Goal: Task Accomplishment & Management: Complete application form

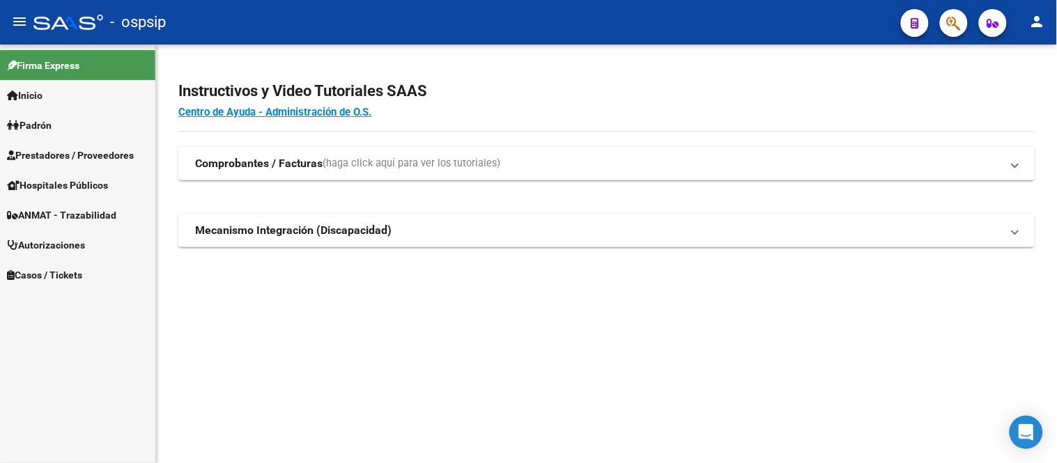
click at [57, 238] on span "Autorizaciones" at bounding box center [46, 245] width 78 height 15
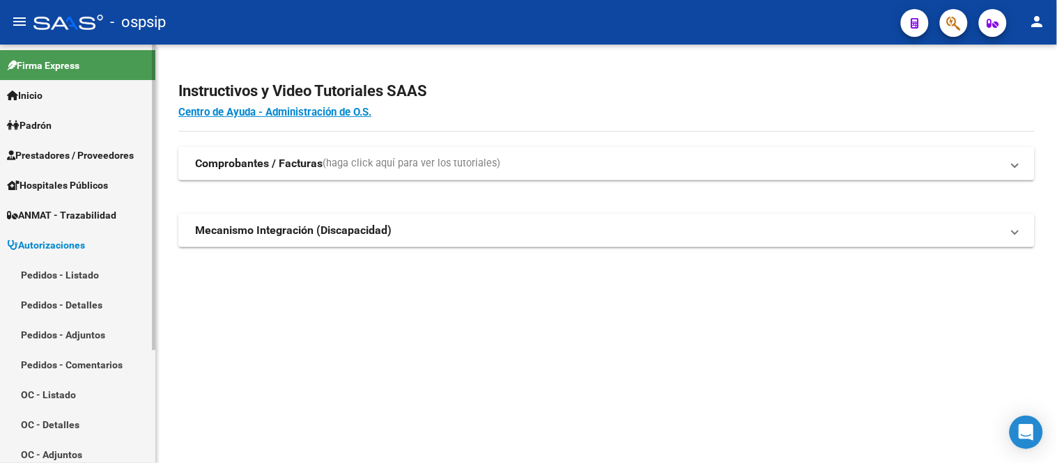
click at [65, 266] on link "Pedidos - Listado" at bounding box center [77, 275] width 155 height 30
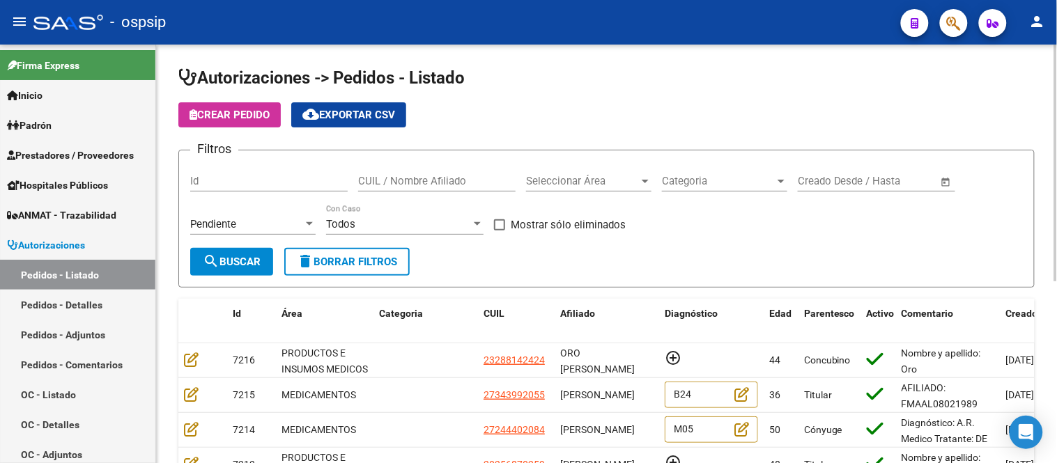
click at [565, 185] on span "Seleccionar Área" at bounding box center [582, 181] width 113 height 13
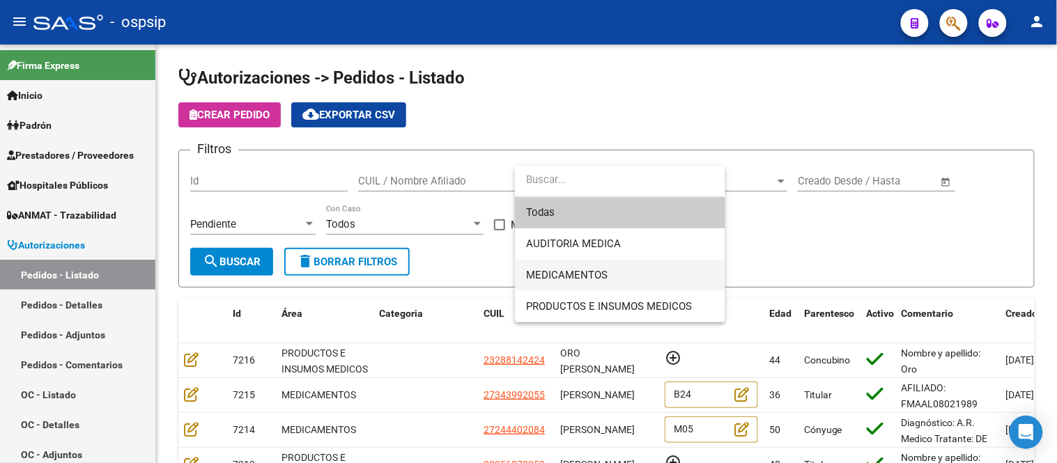
click at [582, 267] on span "MEDICAMENTOS" at bounding box center [620, 275] width 188 height 31
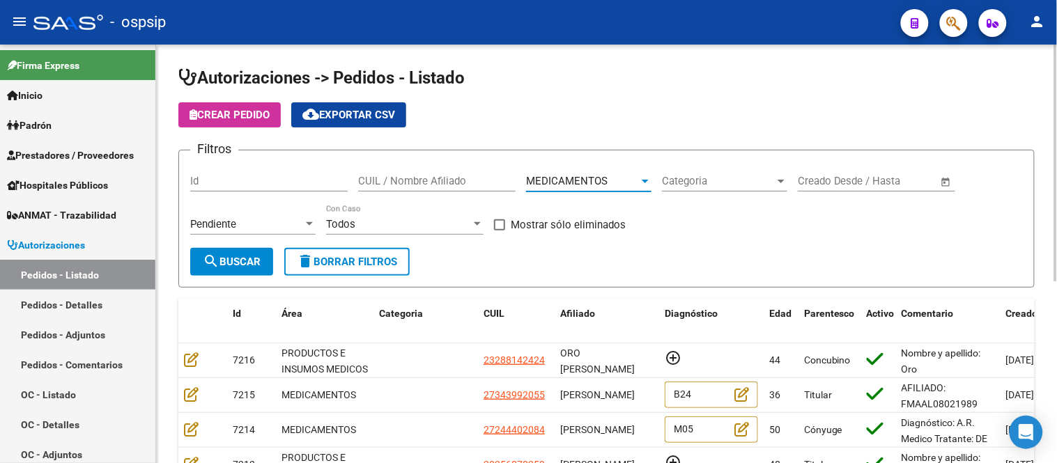
click at [258, 259] on span "search Buscar" at bounding box center [232, 262] width 58 height 13
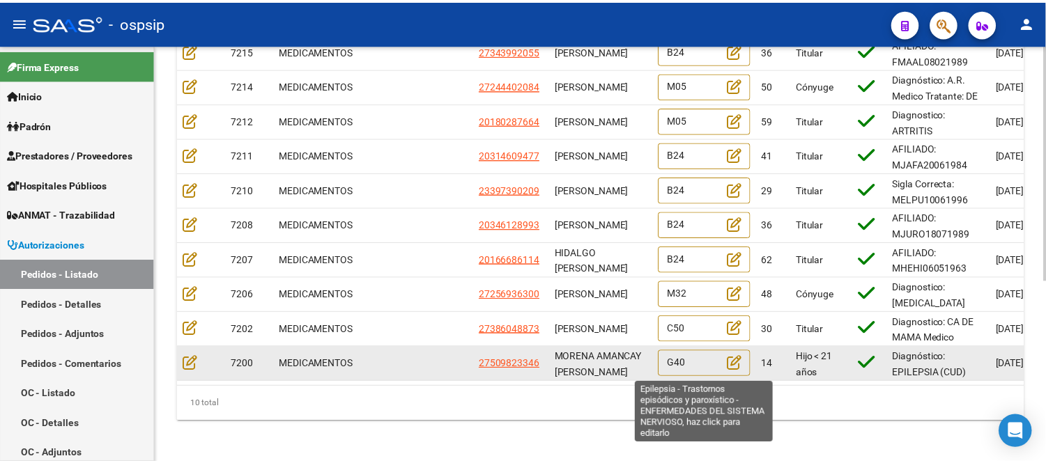
scroll to position [323, 0]
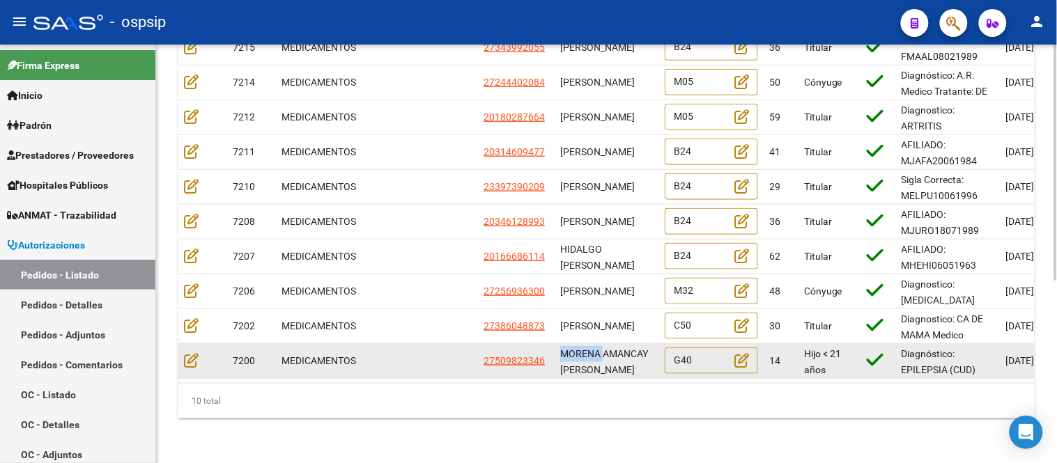
drag, startPoint x: 559, startPoint y: 339, endPoint x: 603, endPoint y: 343, distance: 44.1
click at [603, 348] on span "MORENA AMANCAY [PERSON_NAME]" at bounding box center [604, 361] width 88 height 27
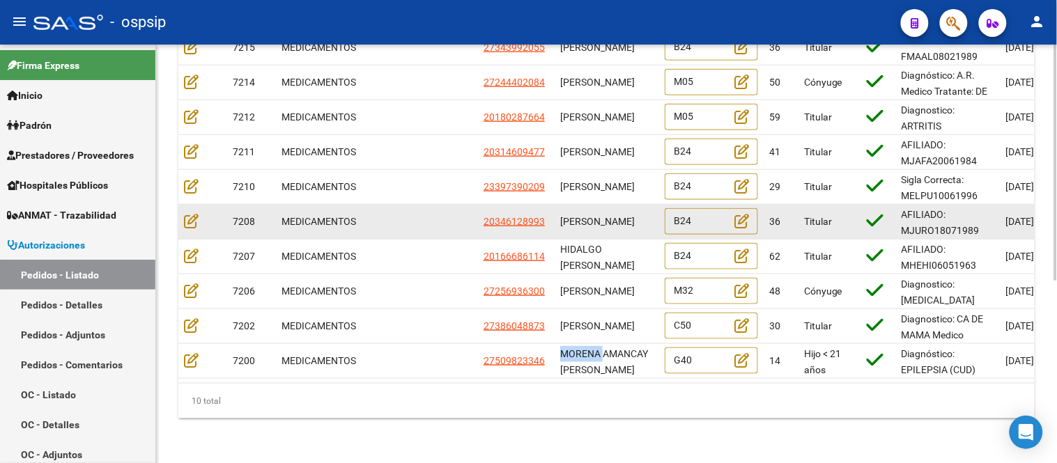
copy span "MORENA"
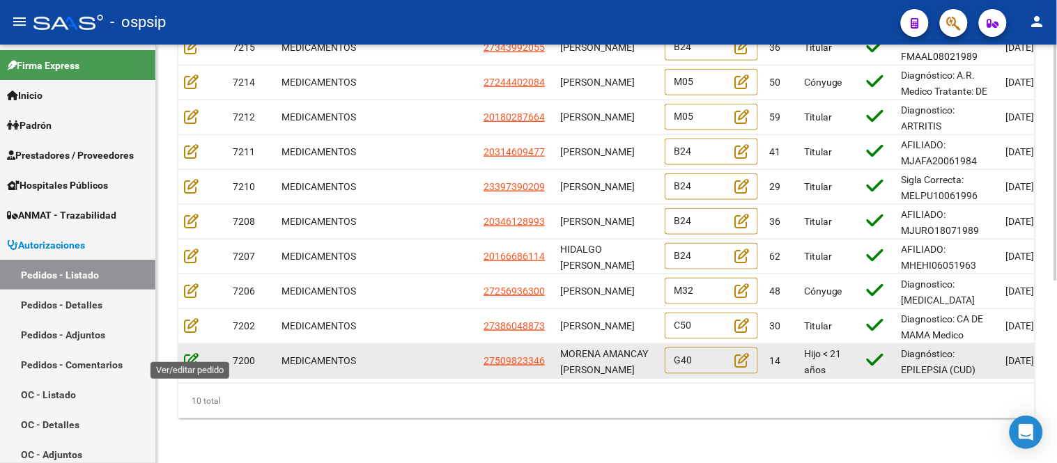
click at [192, 352] on icon at bounding box center [191, 359] width 15 height 15
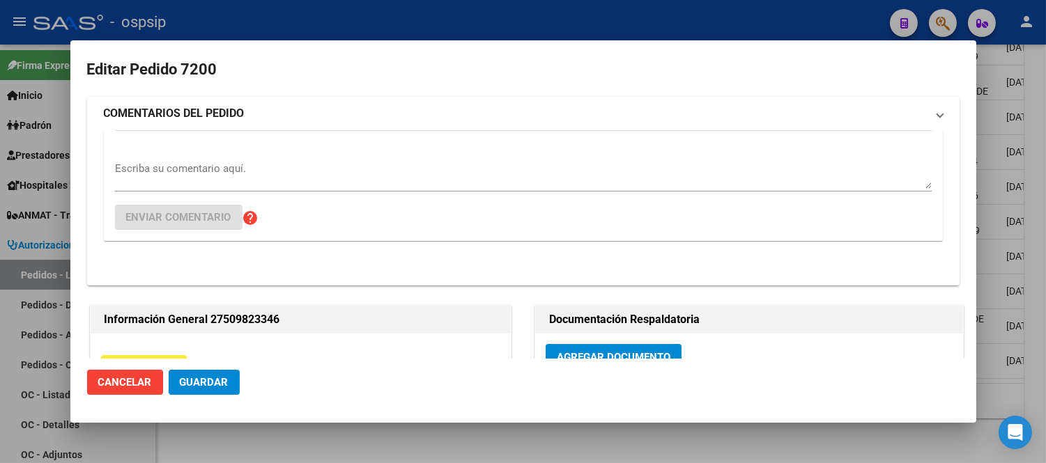
type input "[GEOGRAPHIC_DATA], QUEQUEN, 584 BIS 1574"
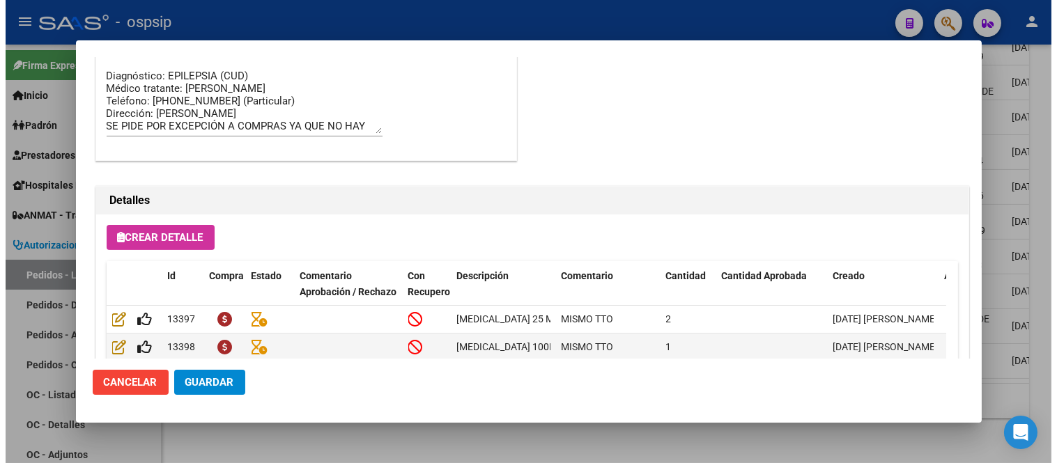
scroll to position [942, 0]
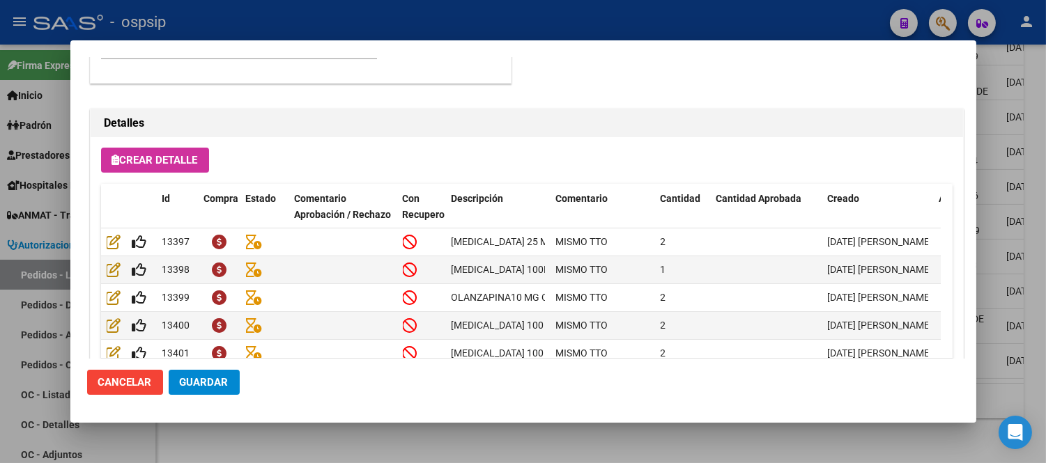
click at [130, 388] on button "Cancelar" at bounding box center [125, 382] width 76 height 25
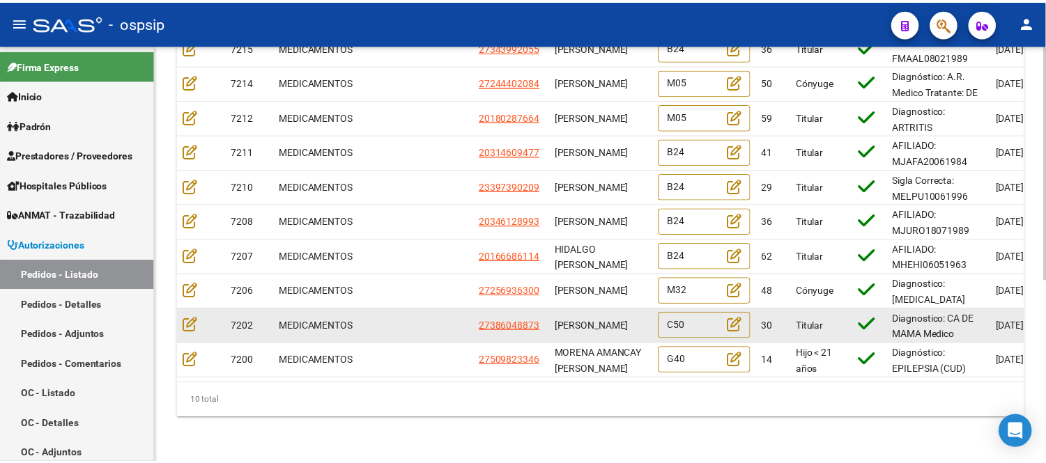
scroll to position [1, 0]
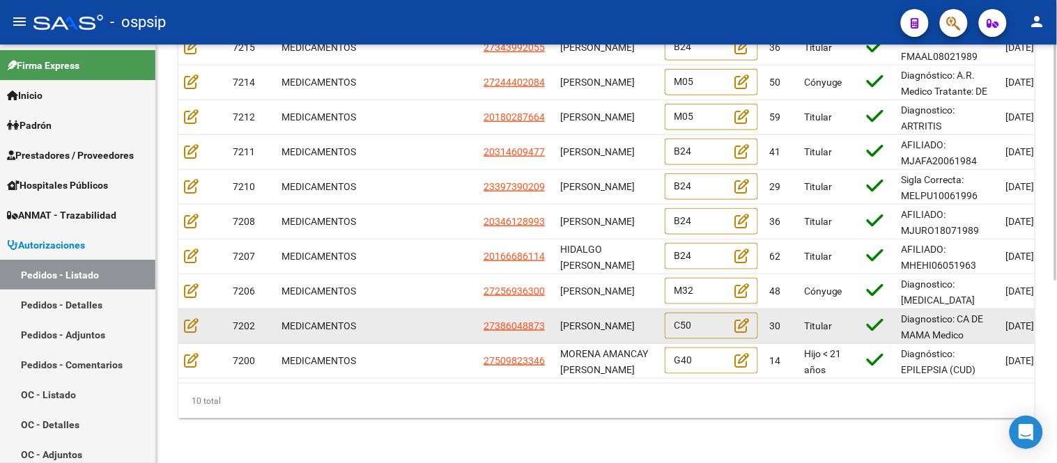
drag, startPoint x: 575, startPoint y: 323, endPoint x: 558, endPoint y: 319, distance: 17.2
click at [558, 319] on datatable-body-cell "[PERSON_NAME]" at bounding box center [606, 326] width 104 height 34
copy span "[GEOGRAPHIC_DATA]"
click at [197, 318] on icon at bounding box center [191, 325] width 15 height 15
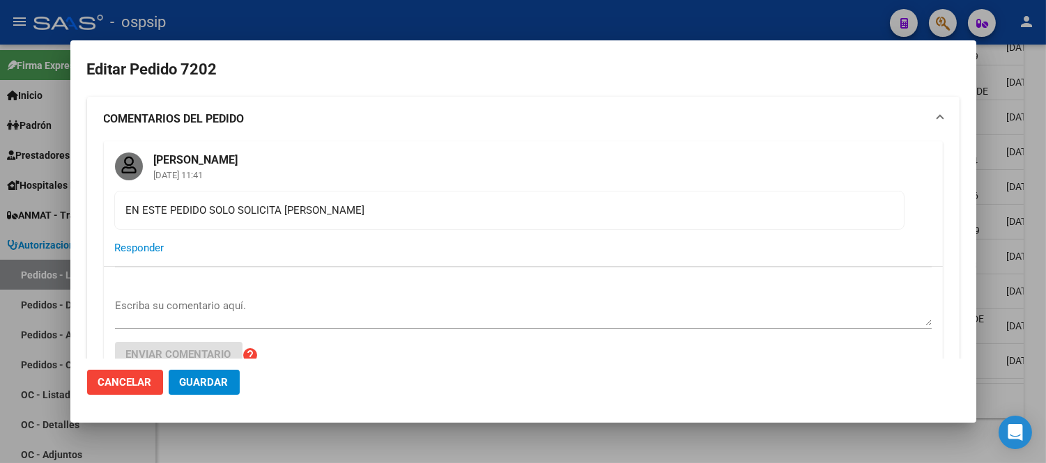
type input "Buenos Aires, [PERSON_NAME], [PERSON_NAME] 2818, Piso: 0, Departamento: 0"
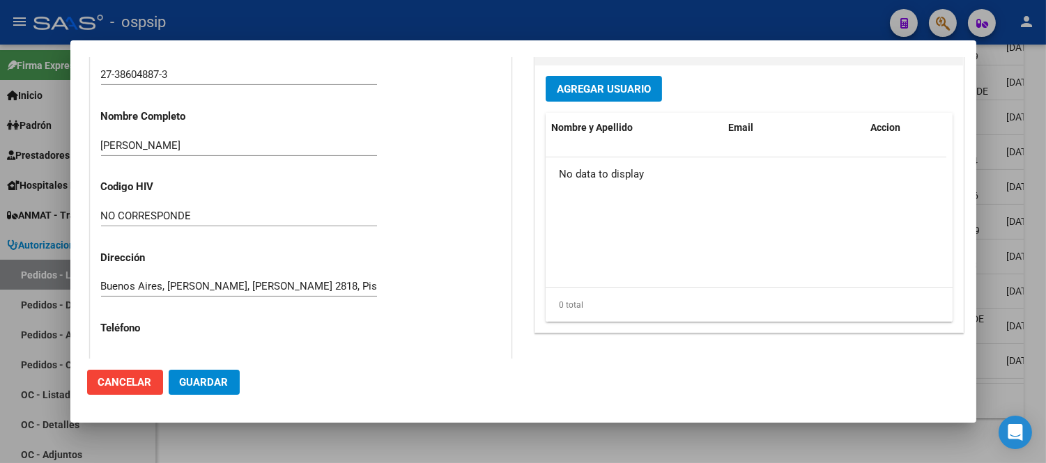
scroll to position [774, 0]
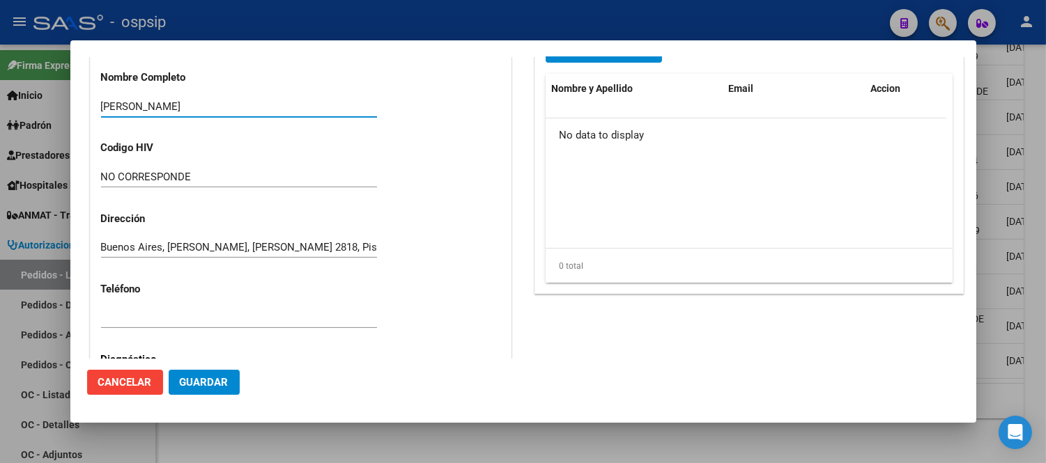
drag, startPoint x: 224, startPoint y: 111, endPoint x: 105, endPoint y: 110, distance: 119.1
click at [105, 110] on input "[PERSON_NAME]" at bounding box center [239, 106] width 276 height 13
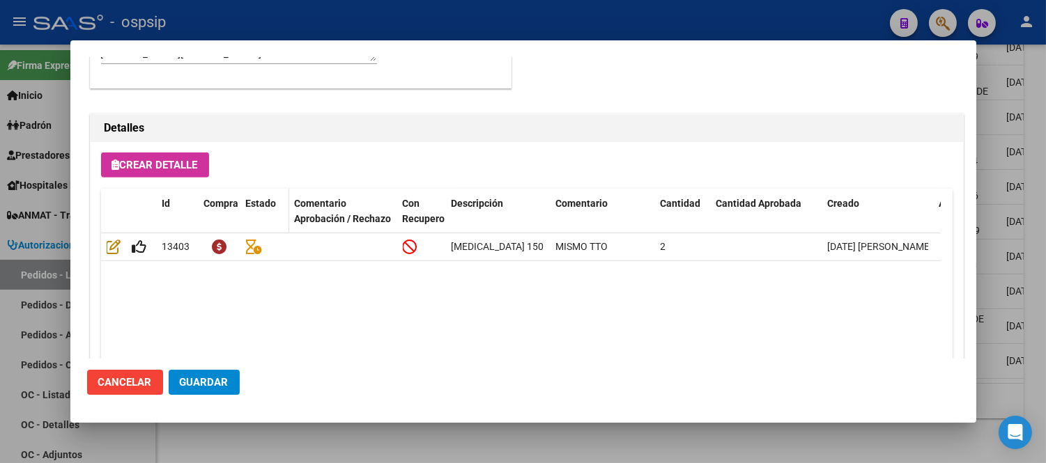
scroll to position [1312, 0]
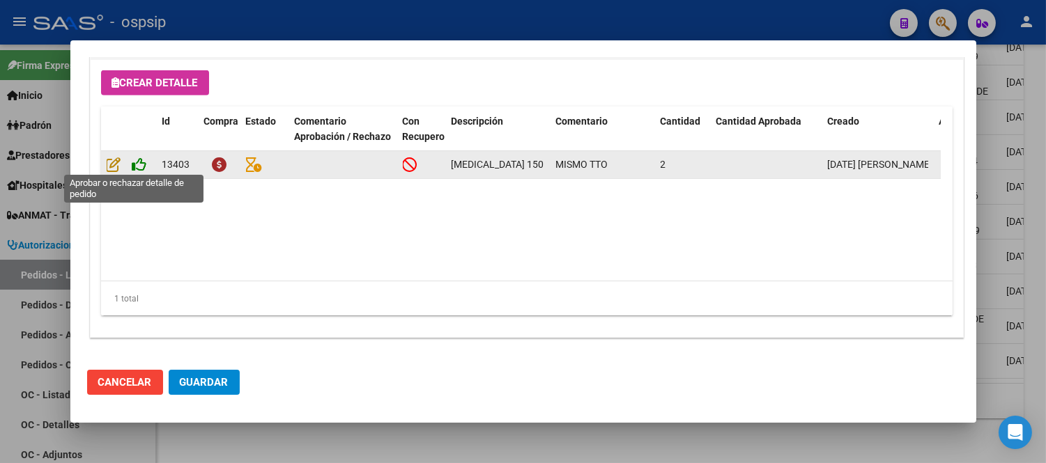
click at [134, 165] on icon at bounding box center [139, 164] width 15 height 15
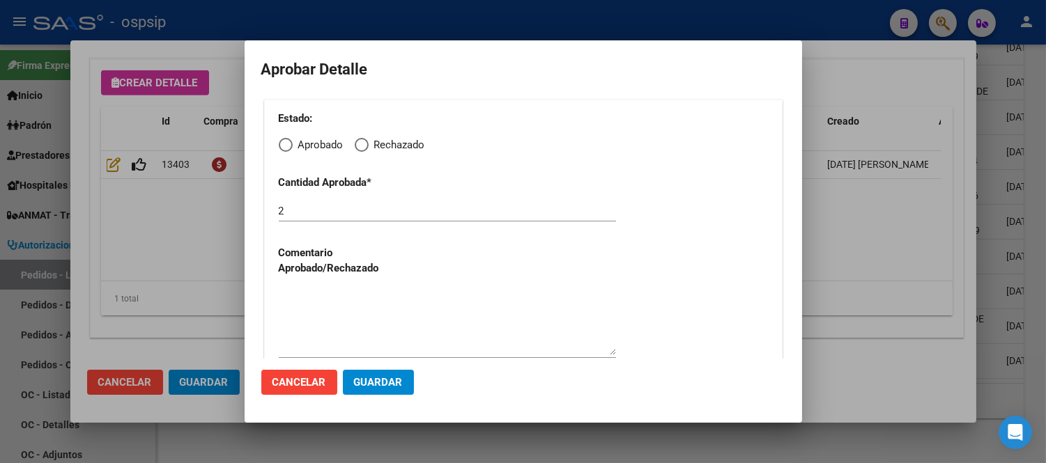
click at [290, 143] on span "Elija una opción" at bounding box center [286, 145] width 14 height 14
click at [290, 143] on input "Aprobado" at bounding box center [286, 145] width 14 height 14
radio input "true"
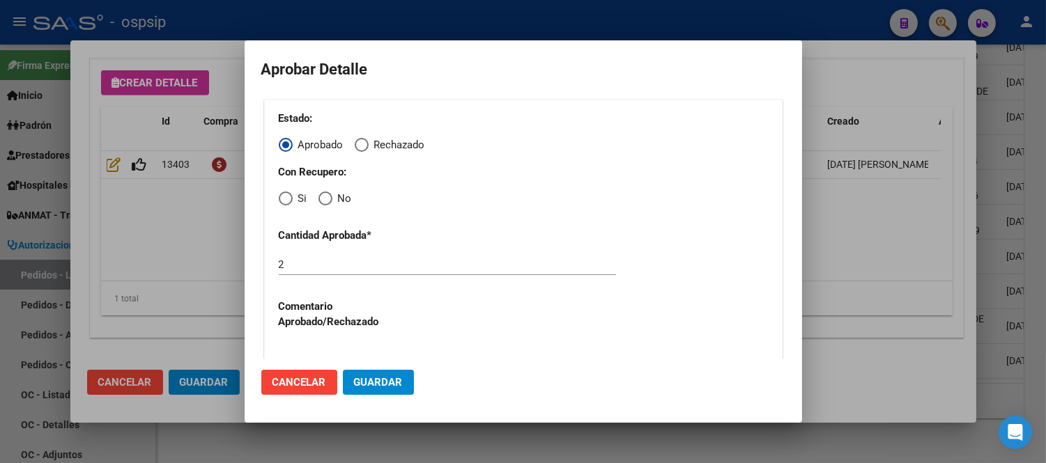
scroll to position [70, 0]
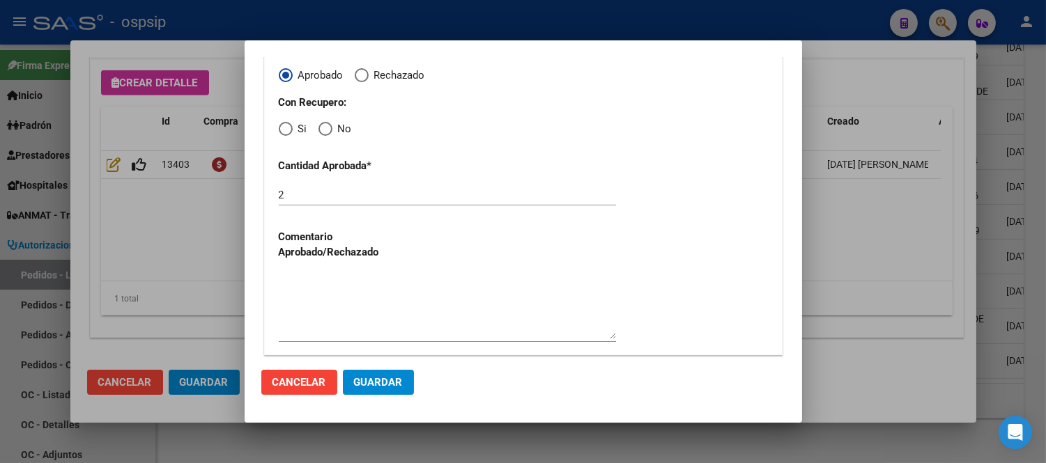
click at [289, 122] on label "Si" at bounding box center [293, 129] width 29 height 16
click at [289, 122] on input "Si" at bounding box center [286, 129] width 14 height 14
radio input "true"
click at [361, 383] on span "Guardar" at bounding box center [378, 382] width 49 height 13
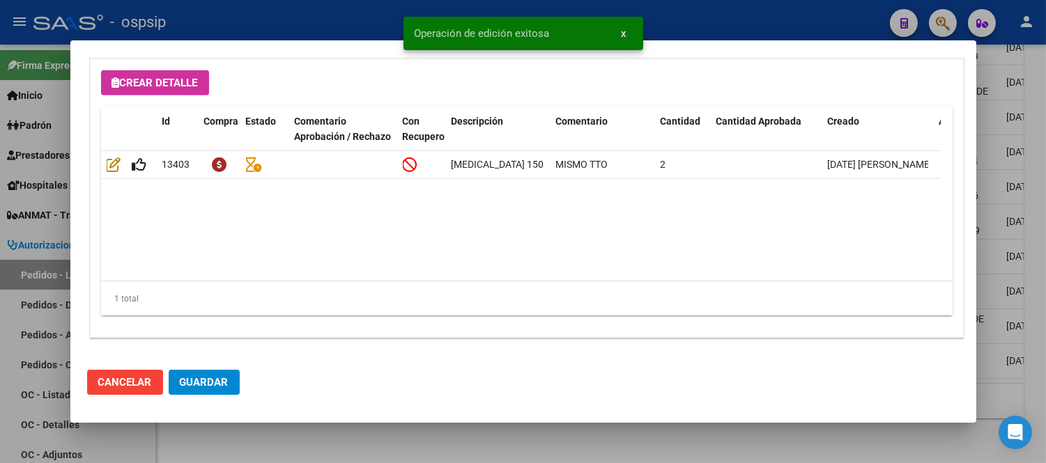
type input "BUENOS AIRES, [PERSON_NAME], [PERSON_NAME] 2818, Piso: 0"
click at [218, 381] on span "Guardar" at bounding box center [204, 382] width 49 height 13
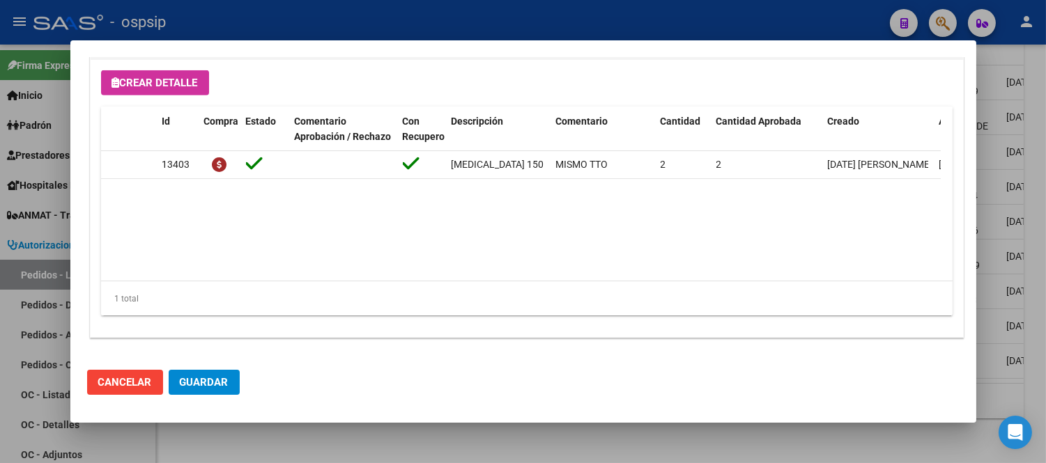
click at [213, 382] on span "Guardar" at bounding box center [204, 382] width 49 height 13
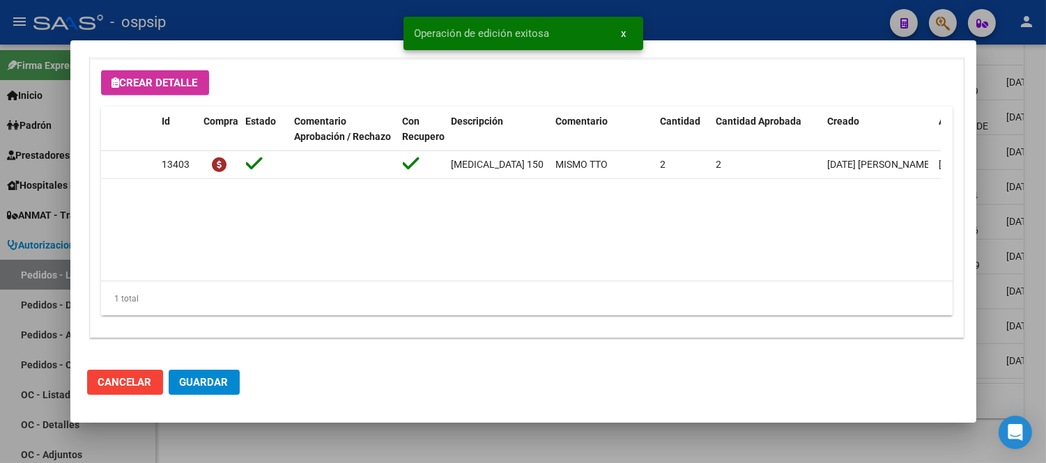
click at [124, 382] on span "Cancelar" at bounding box center [125, 382] width 54 height 13
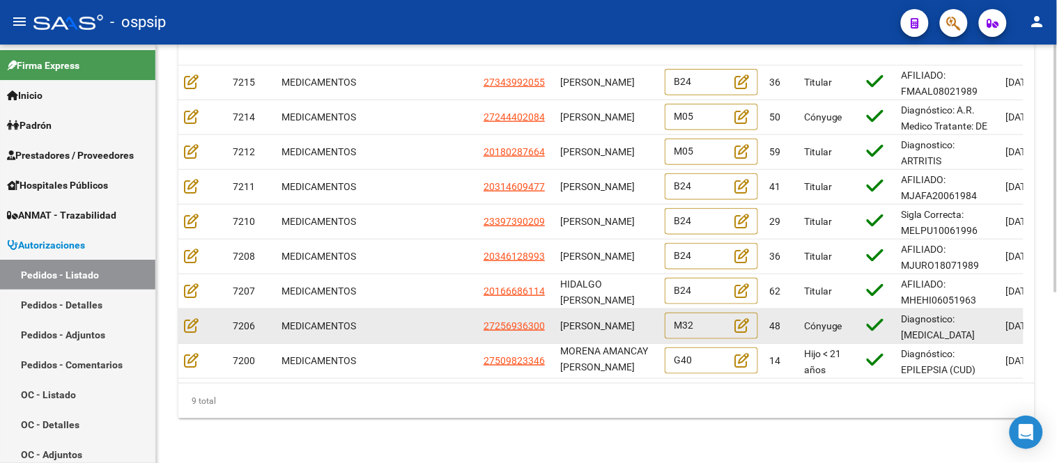
click at [563, 320] on span "[PERSON_NAME]" at bounding box center [597, 325] width 75 height 11
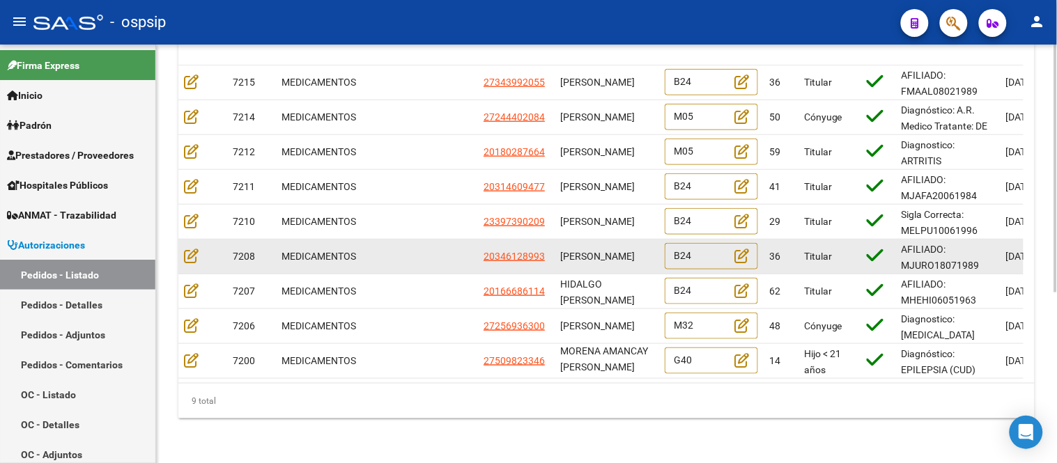
copy span "[PERSON_NAME]"
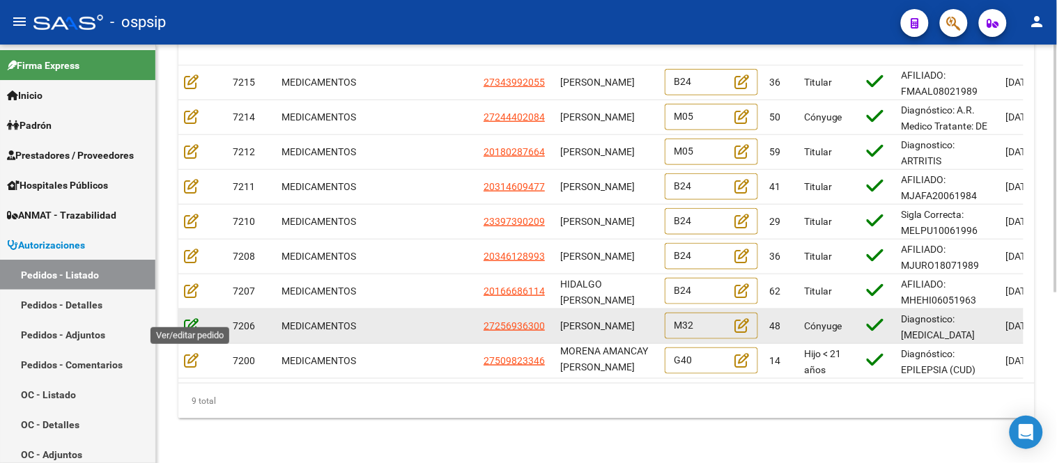
click at [196, 318] on icon at bounding box center [191, 325] width 15 height 15
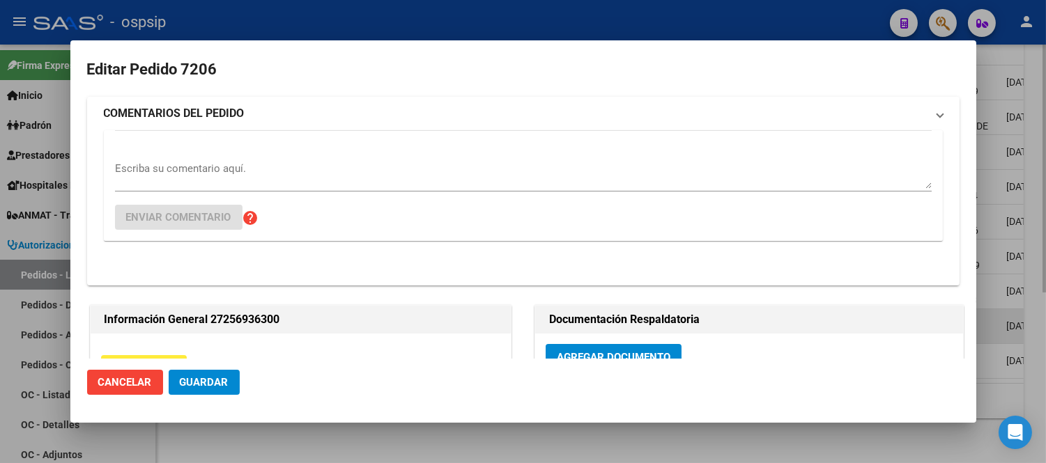
type input "[GEOGRAPHIC_DATA], LA UNION, EL VOLCAN 1870, Piso: -, Departamento: -"
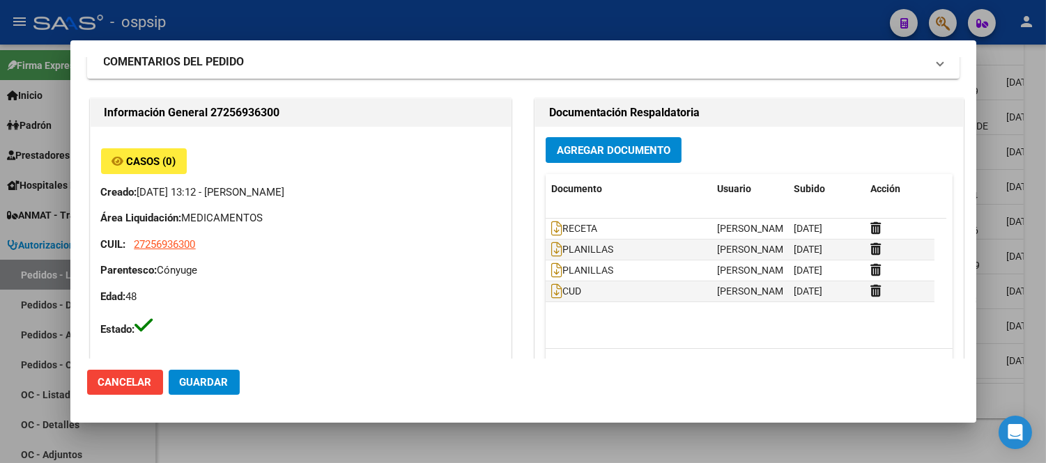
scroll to position [77, 0]
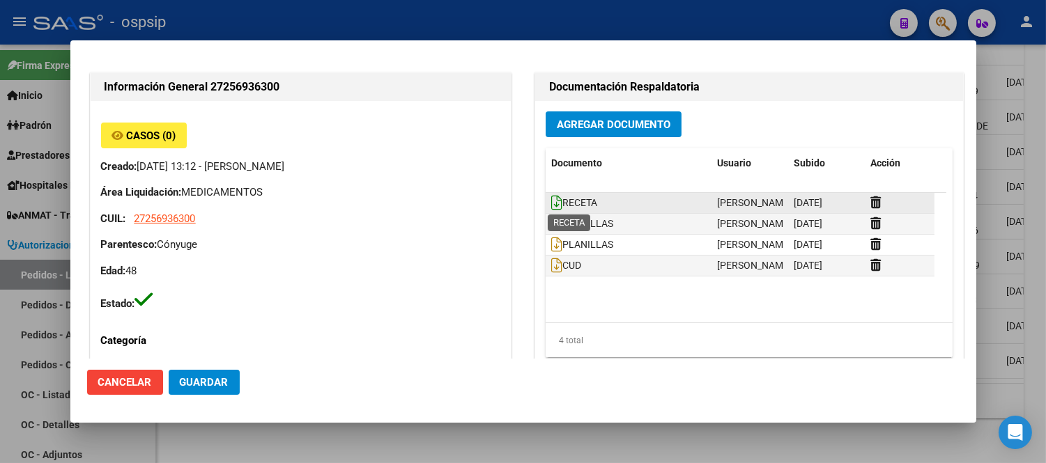
click at [551, 201] on icon at bounding box center [556, 202] width 11 height 15
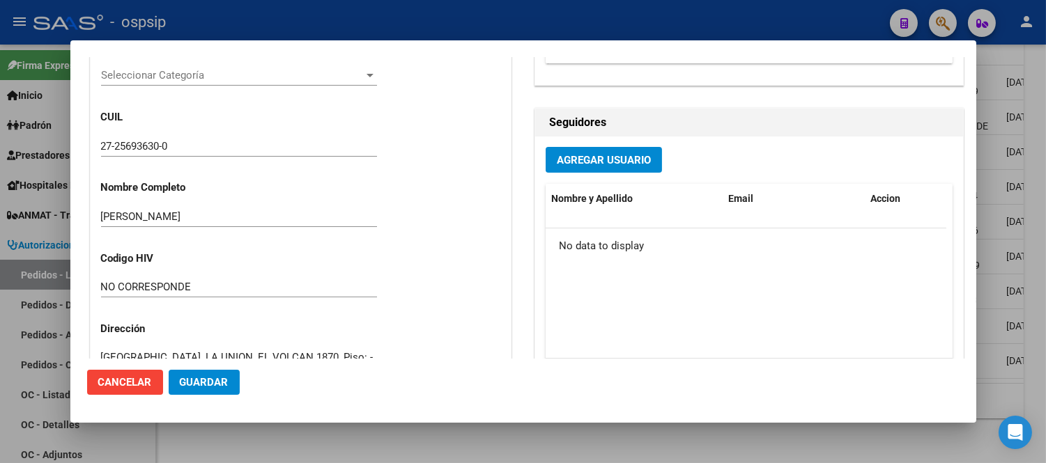
scroll to position [464, 0]
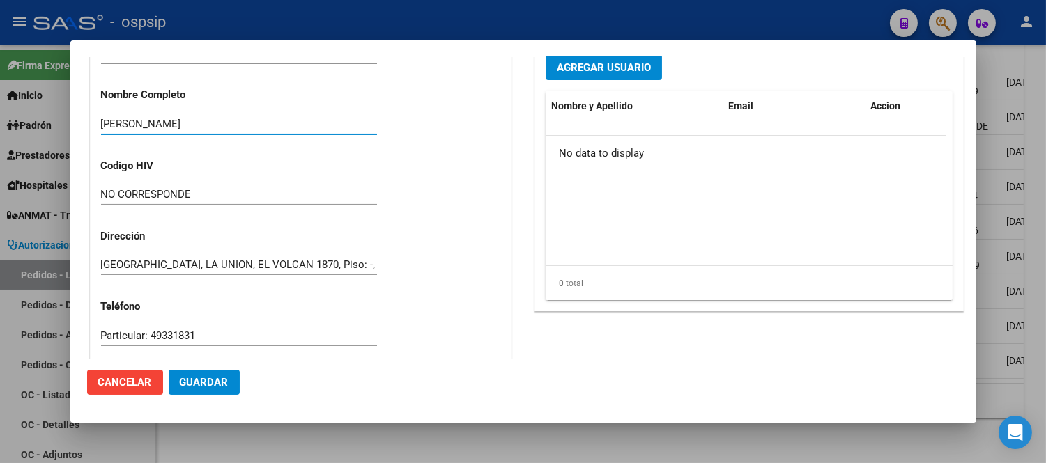
drag, startPoint x: 231, startPoint y: 125, endPoint x: 63, endPoint y: 116, distance: 168.8
click at [63, 116] on div "Editar Pedido 7206 COMENTARIOS DEL PEDIDO Escriba su comentario aquí. Enviar co…" at bounding box center [523, 231] width 1046 height 463
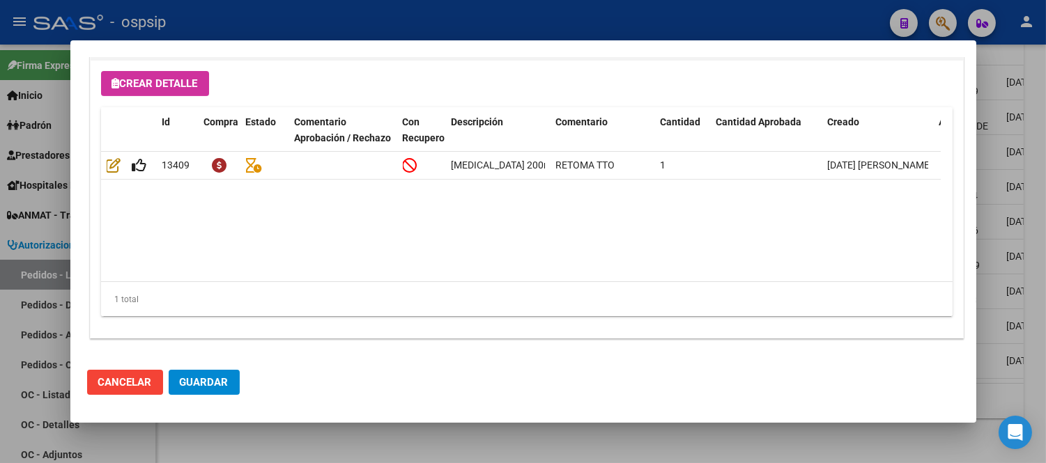
scroll to position [1019, 0]
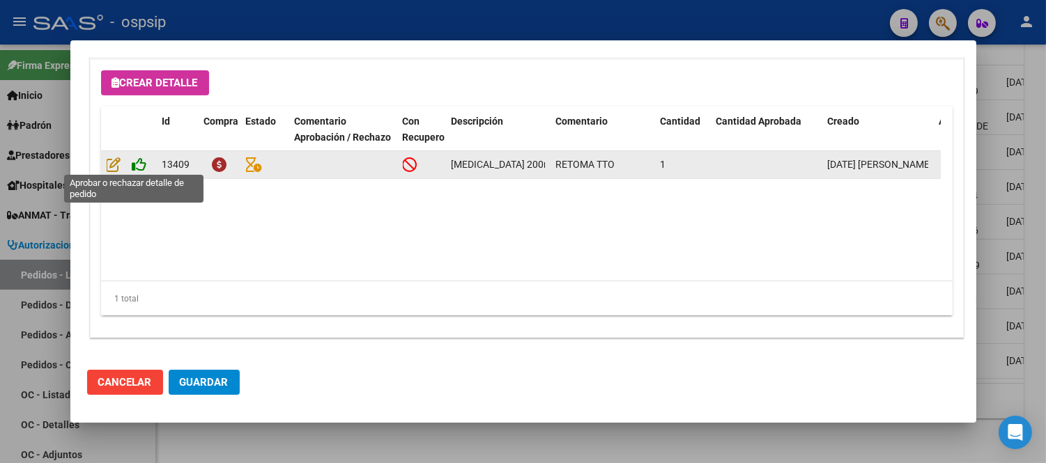
click at [137, 164] on icon at bounding box center [139, 164] width 15 height 15
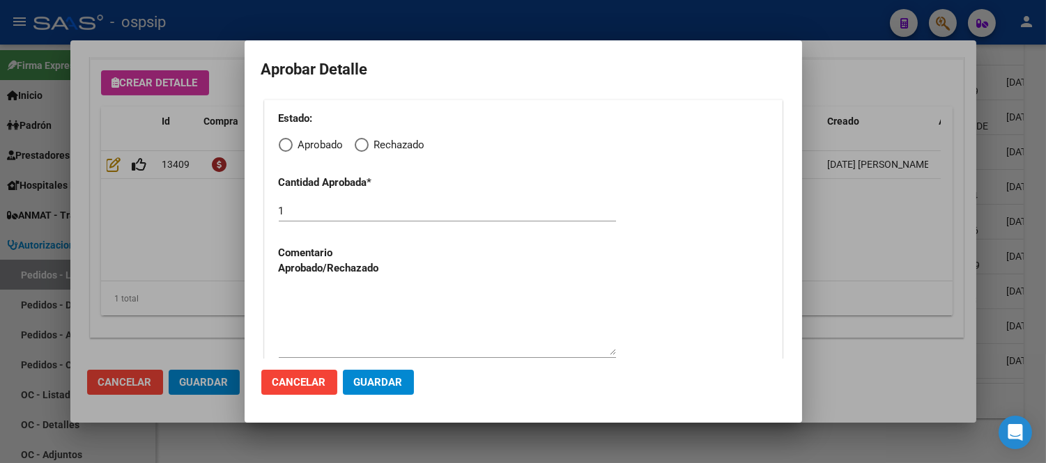
click at [283, 142] on span "Elija una opción" at bounding box center [286, 145] width 14 height 14
click at [283, 142] on input "Aprobado" at bounding box center [286, 145] width 14 height 14
radio input "true"
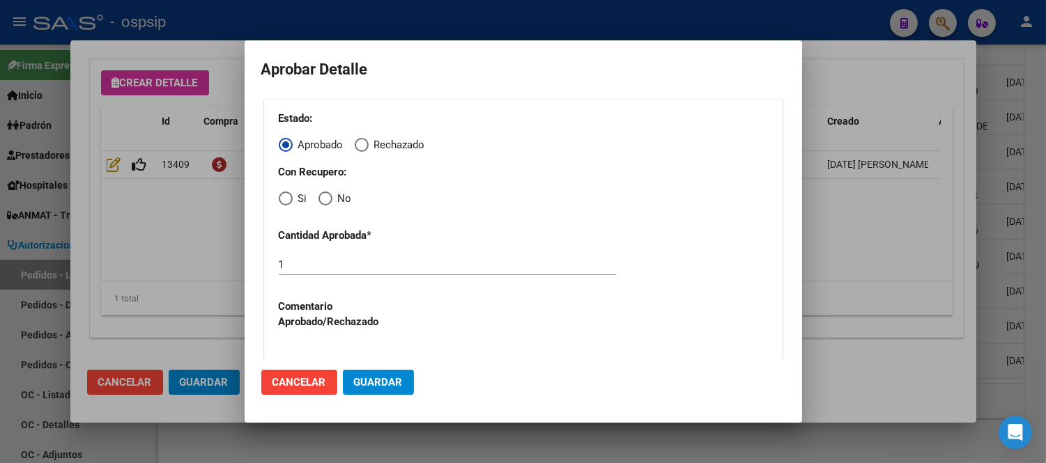
click at [321, 197] on span "Elija una opción" at bounding box center [325, 199] width 14 height 14
click at [321, 197] on input "No" at bounding box center [325, 199] width 14 height 14
radio input "true"
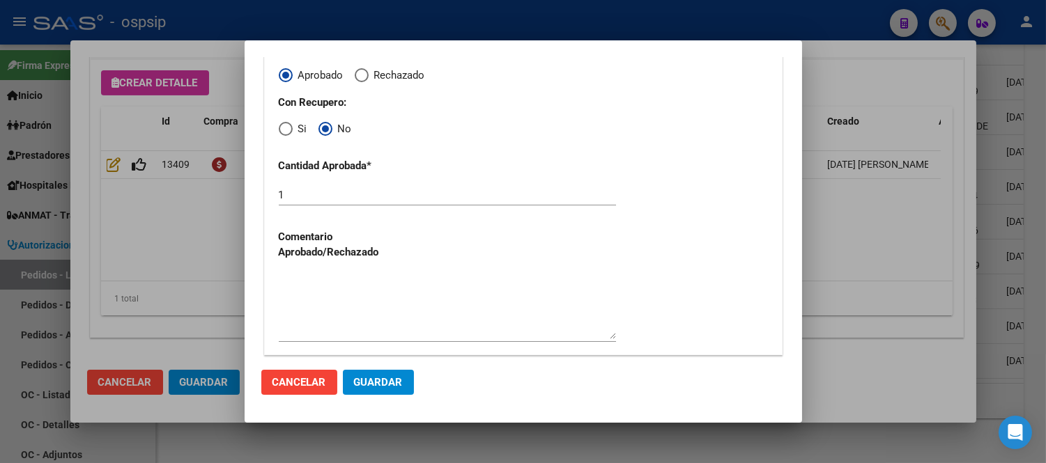
click at [371, 387] on span "Guardar" at bounding box center [378, 382] width 49 height 13
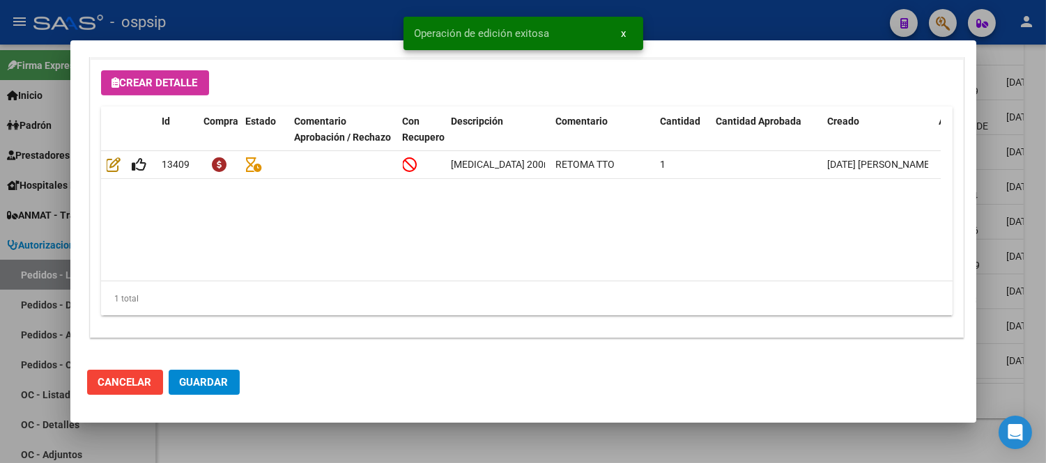
type input "[GEOGRAPHIC_DATA], LA UNION, EL VOLCAN 1870, Piso: -"
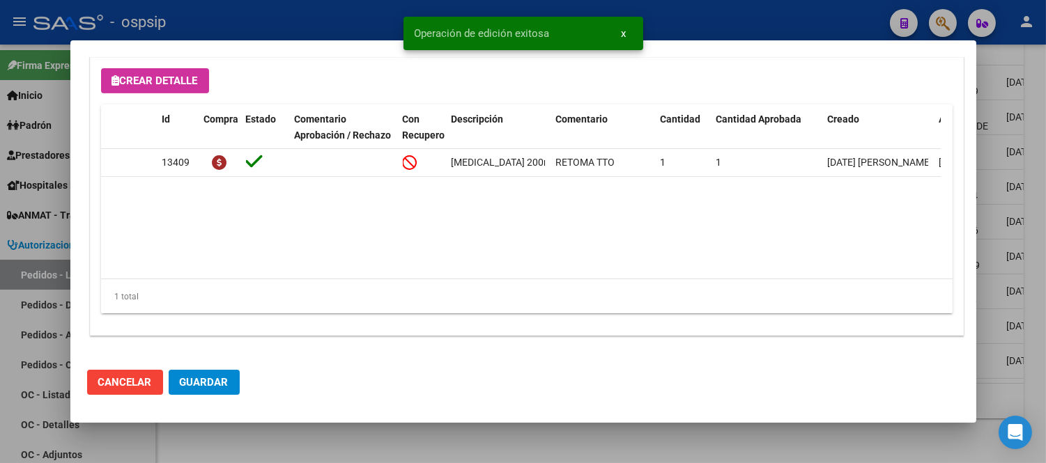
scroll to position [1019, 0]
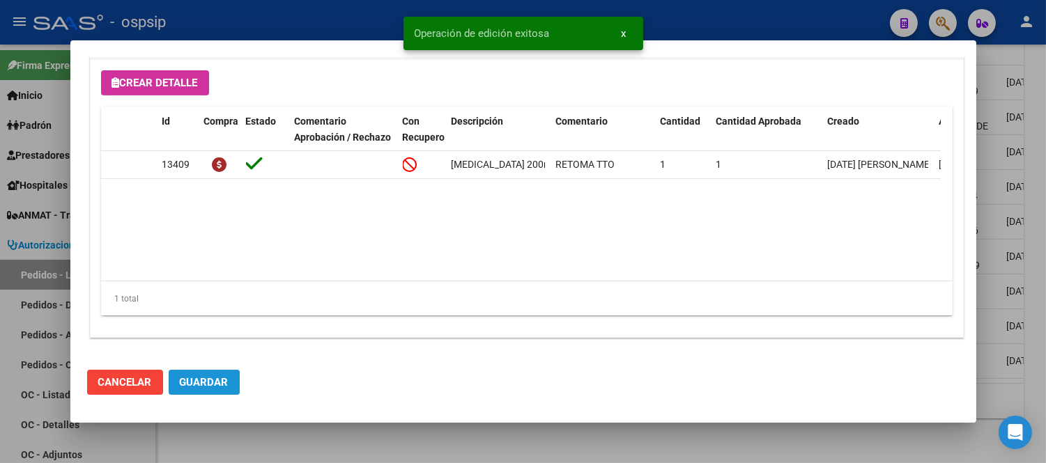
click at [190, 388] on button "Guardar" at bounding box center [204, 382] width 71 height 25
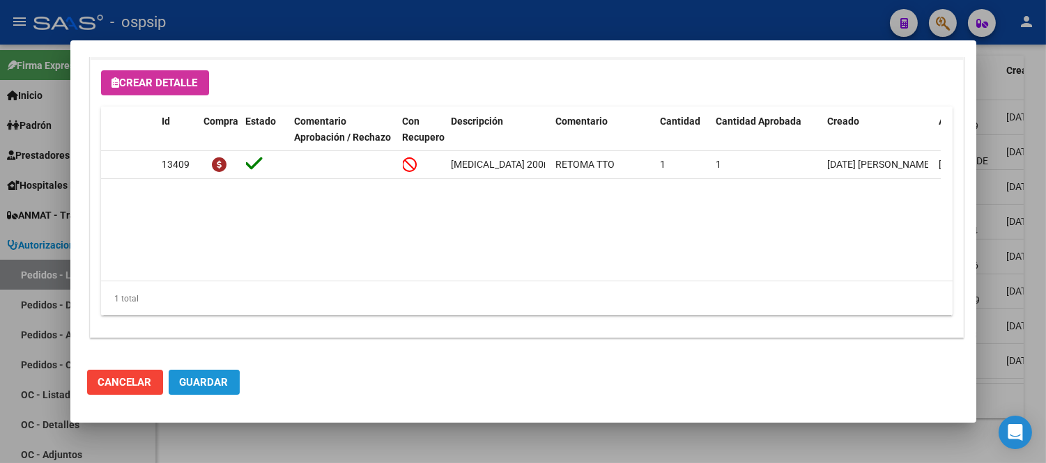
click at [182, 384] on span "Guardar" at bounding box center [204, 382] width 49 height 13
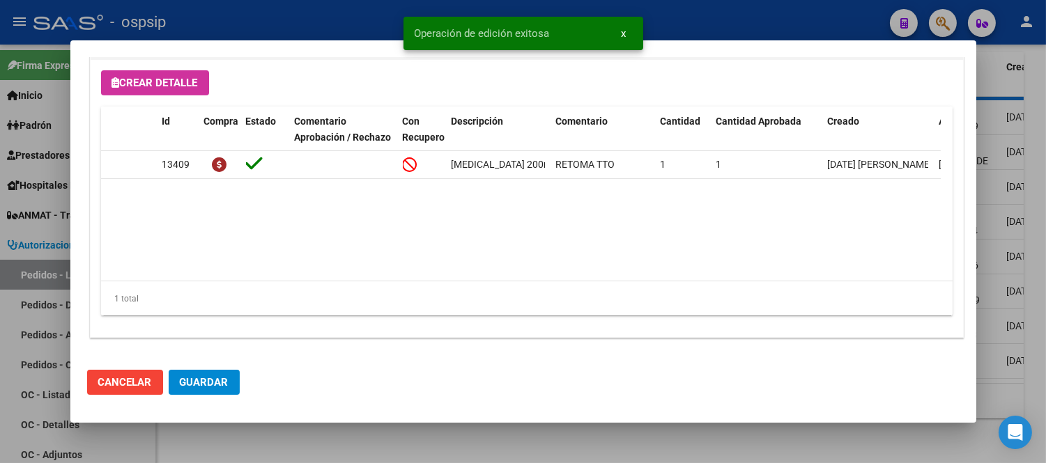
click at [123, 384] on span "Cancelar" at bounding box center [125, 382] width 54 height 13
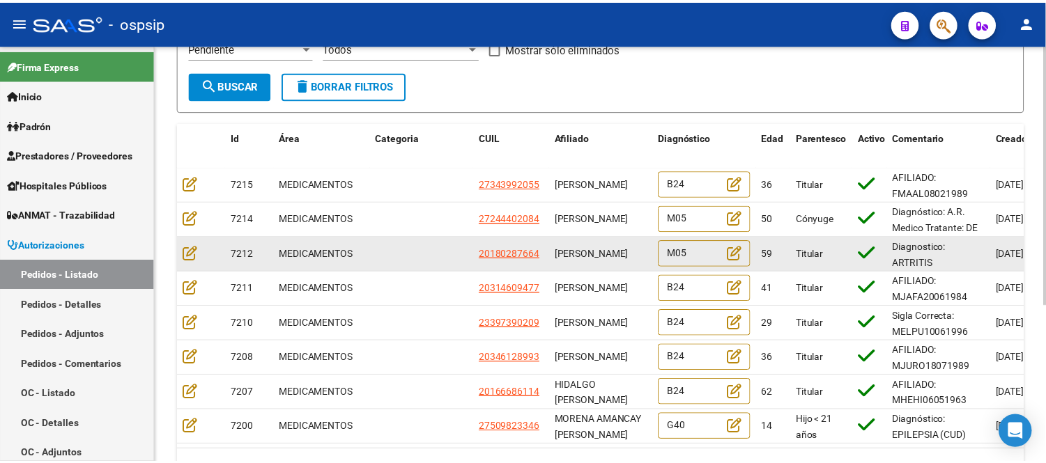
scroll to position [1, 0]
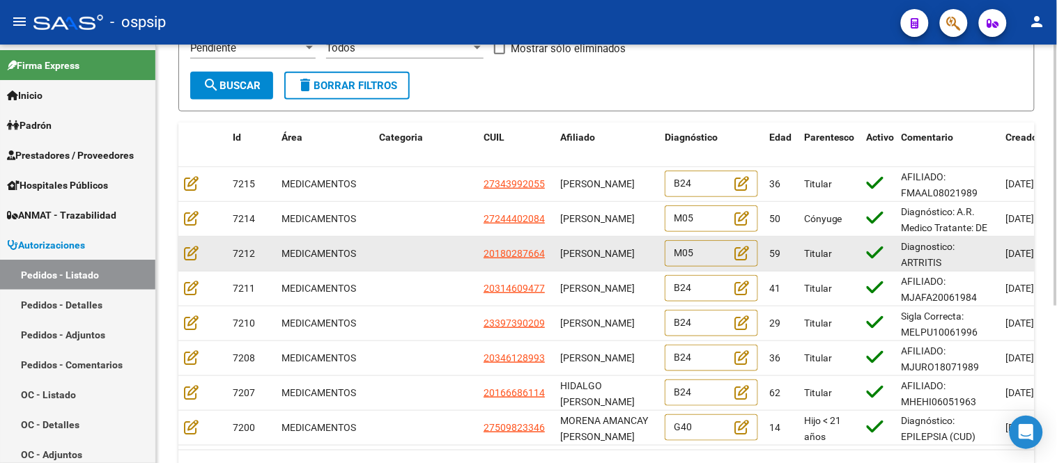
drag, startPoint x: 557, startPoint y: 241, endPoint x: 642, endPoint y: 254, distance: 85.3
click at [642, 254] on datatable-body-cell "[PERSON_NAME]" at bounding box center [606, 254] width 104 height 34
copy span "[PERSON_NAME]"
click at [192, 249] on icon at bounding box center [191, 252] width 15 height 15
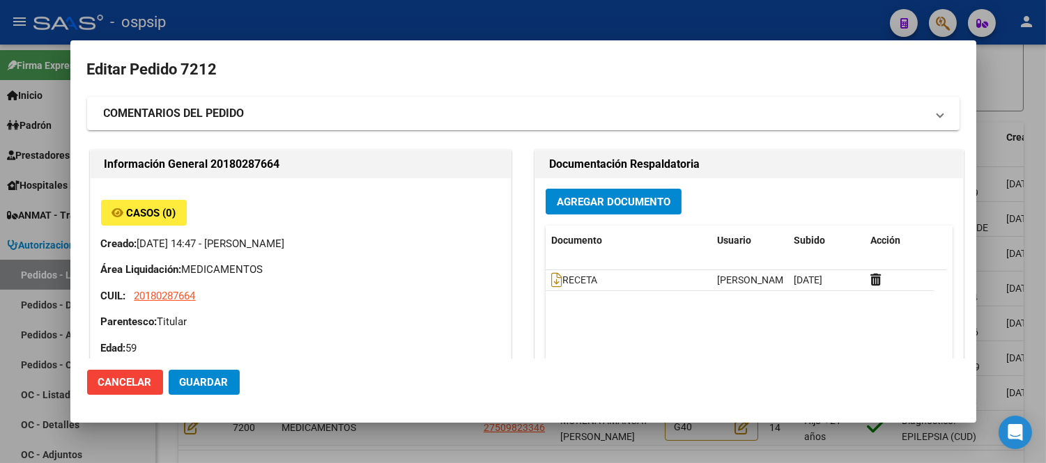
type input "Capital Federal, CABA, COLOMBRES 1070, Piso: 0, Departamento: PB 3"
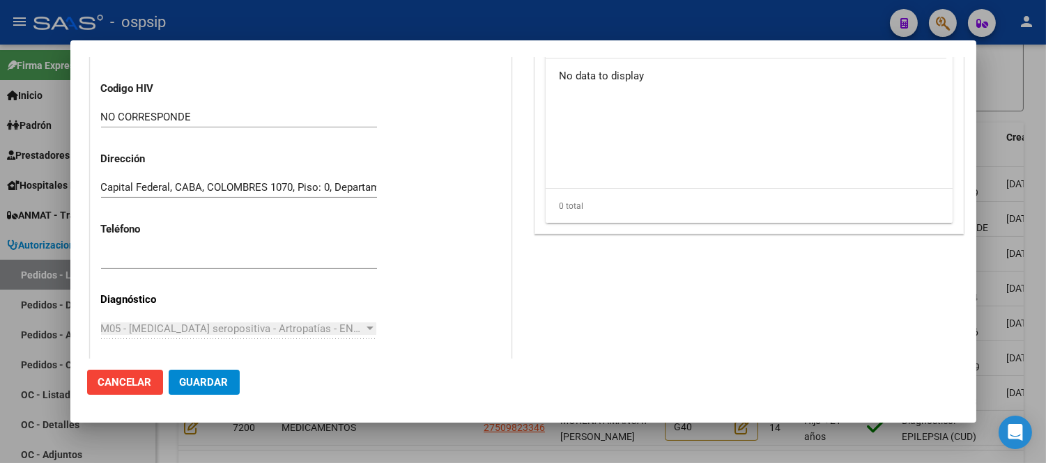
scroll to position [387, 0]
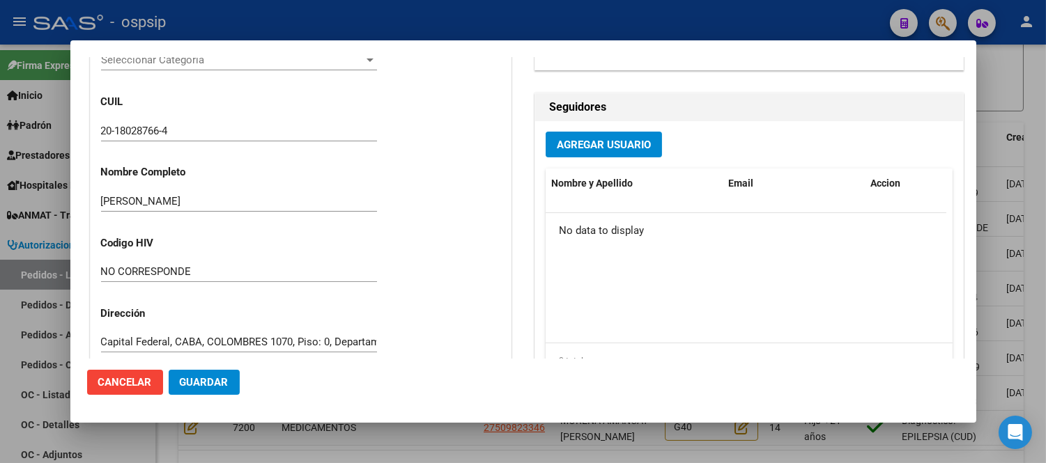
click at [239, 198] on input "[PERSON_NAME]" at bounding box center [239, 201] width 276 height 13
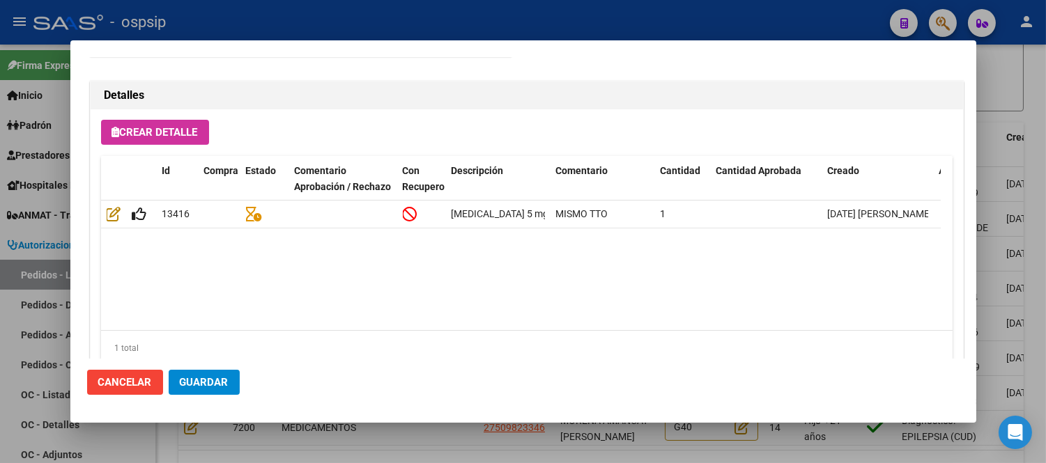
scroll to position [1019, 0]
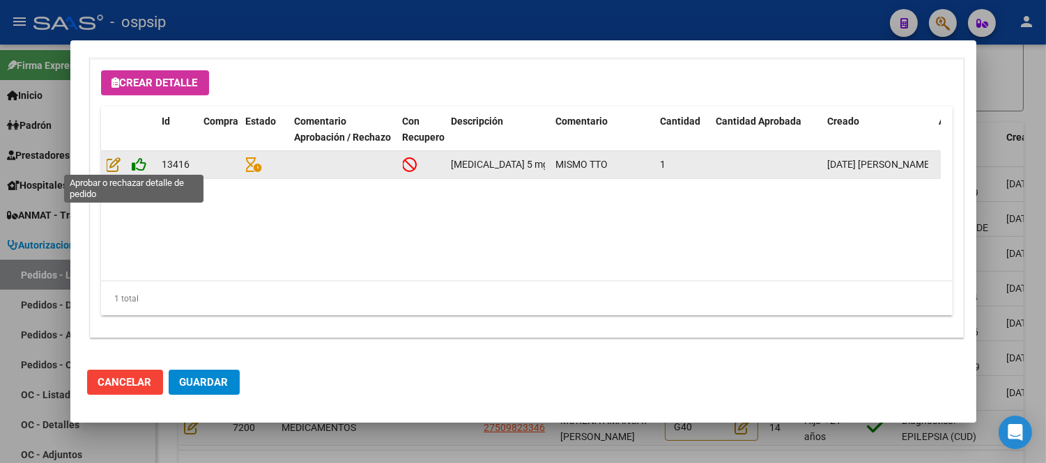
click at [138, 165] on icon at bounding box center [139, 164] width 15 height 15
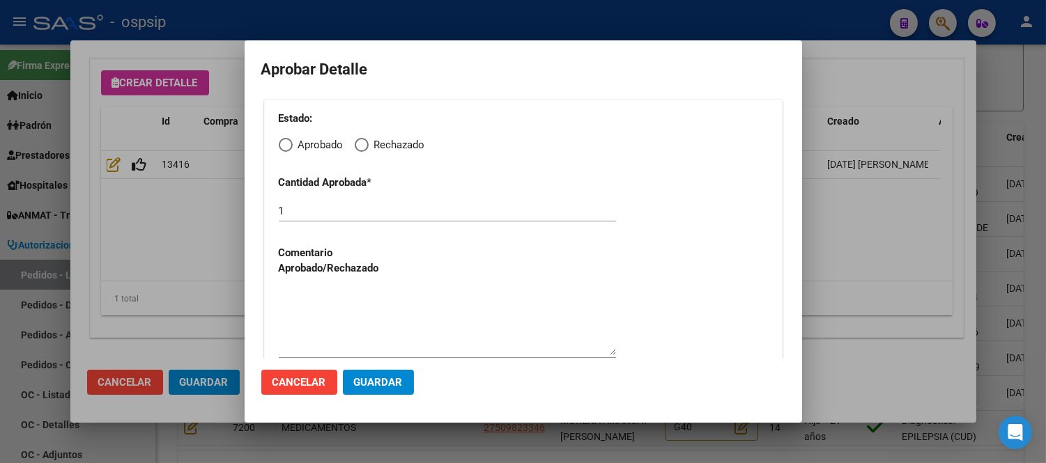
click at [288, 143] on span "Elija una opción" at bounding box center [286, 145] width 14 height 14
click at [288, 143] on input "Aprobado" at bounding box center [286, 145] width 14 height 14
radio input "true"
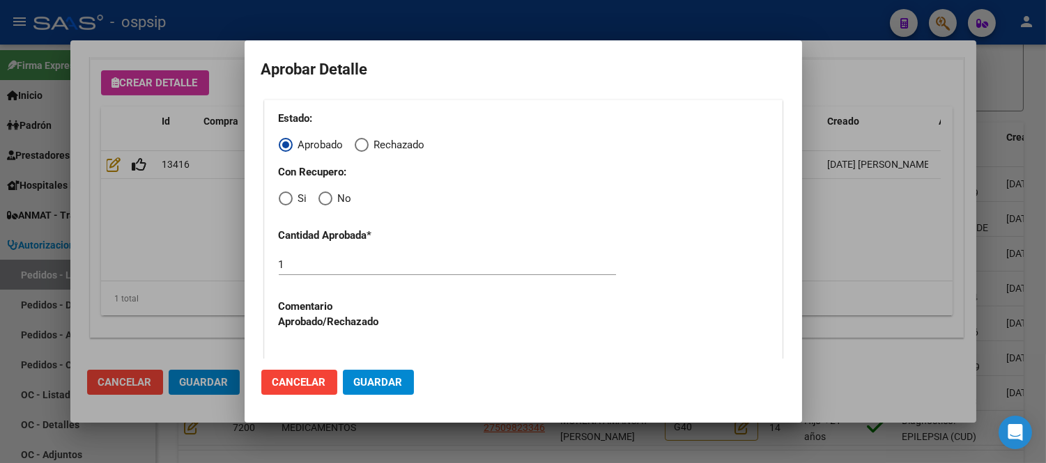
click at [287, 197] on span "Elija una opción" at bounding box center [286, 199] width 14 height 14
click at [287, 197] on input "Si" at bounding box center [286, 199] width 14 height 14
radio input "true"
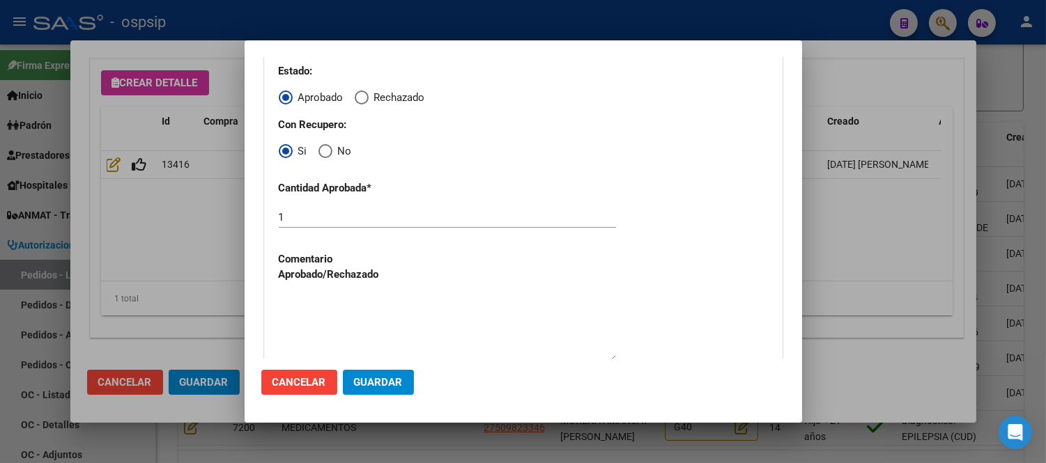
scroll to position [70, 0]
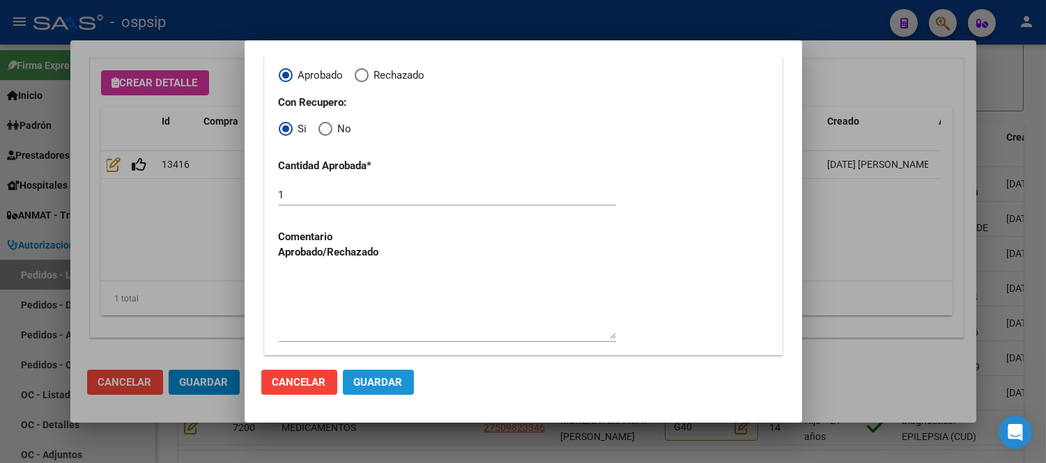
click at [379, 385] on span "Guardar" at bounding box center [378, 382] width 49 height 13
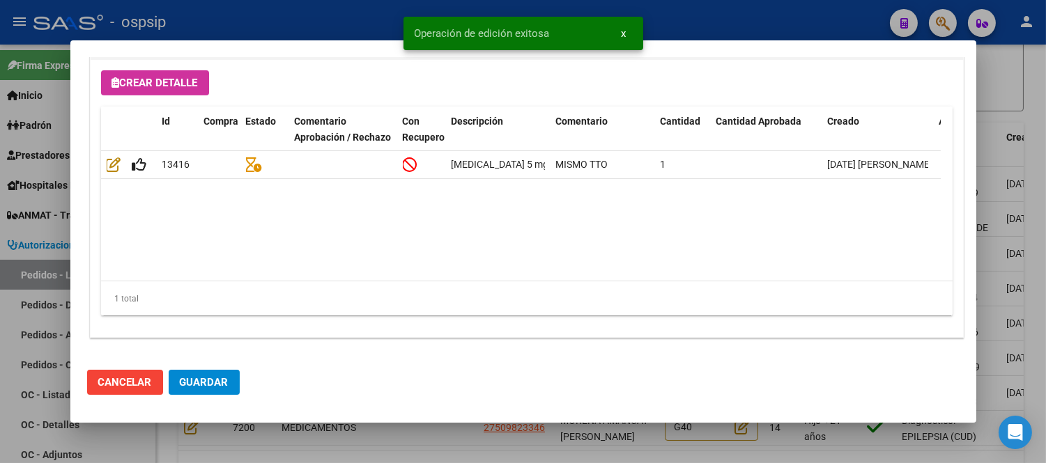
type input "[GEOGRAPHIC_DATA], [PERSON_NAME], [PERSON_NAME] 2575"
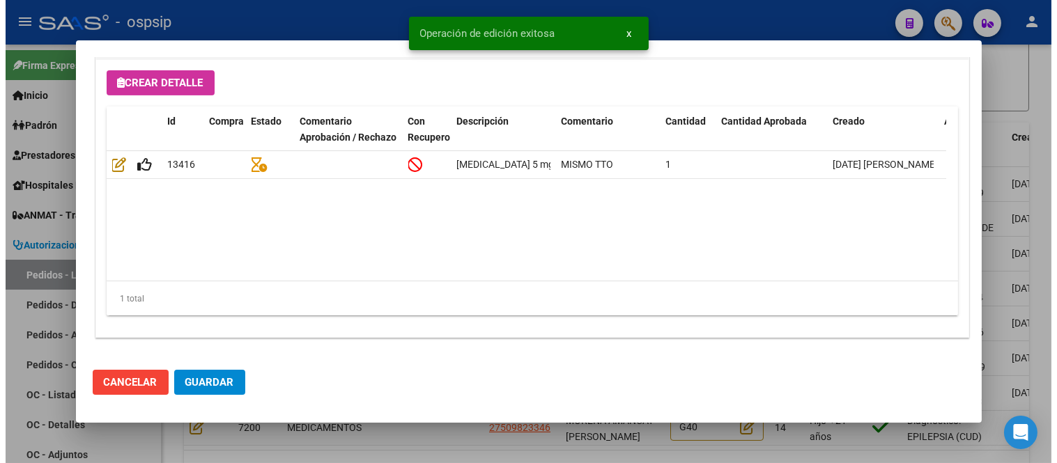
scroll to position [1019, 0]
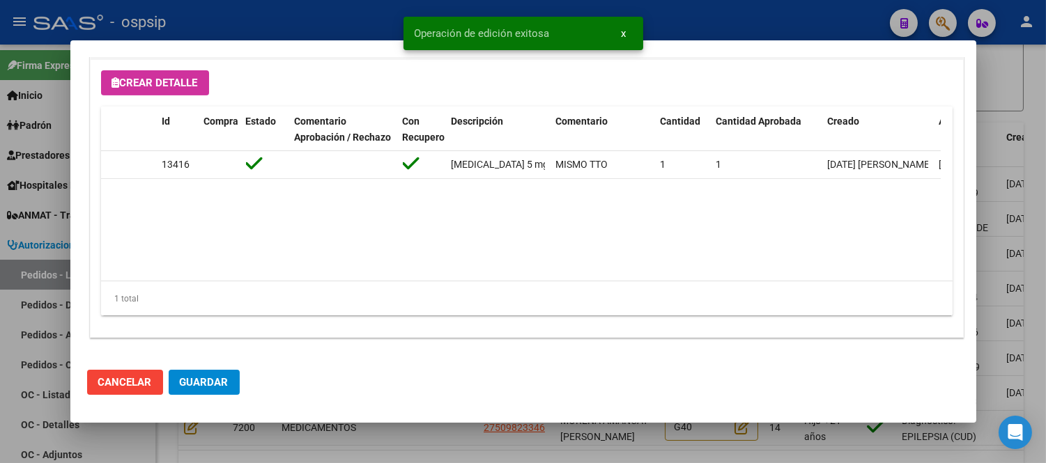
click at [214, 385] on span "Guardar" at bounding box center [204, 382] width 49 height 13
click at [127, 382] on span "Cancelar" at bounding box center [125, 382] width 54 height 13
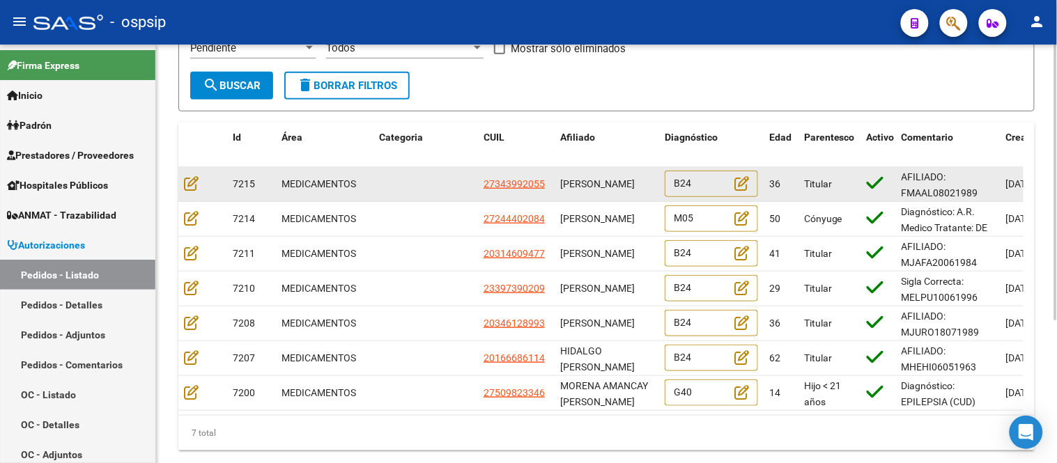
scroll to position [1, 0]
drag, startPoint x: 561, startPoint y: 177, endPoint x: 589, endPoint y: 188, distance: 29.4
click at [589, 188] on span "[PERSON_NAME]" at bounding box center [597, 183] width 75 height 11
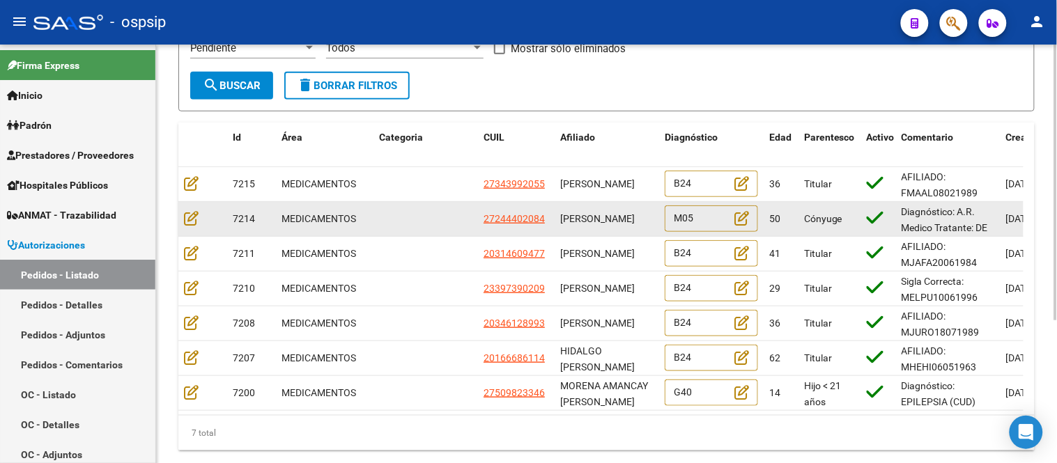
drag, startPoint x: 564, startPoint y: 209, endPoint x: 608, endPoint y: 224, distance: 46.5
click at [608, 224] on div "[PERSON_NAME]" at bounding box center [606, 219] width 93 height 16
copy span "[PERSON_NAME]"
click at [189, 218] on icon at bounding box center [191, 217] width 15 height 15
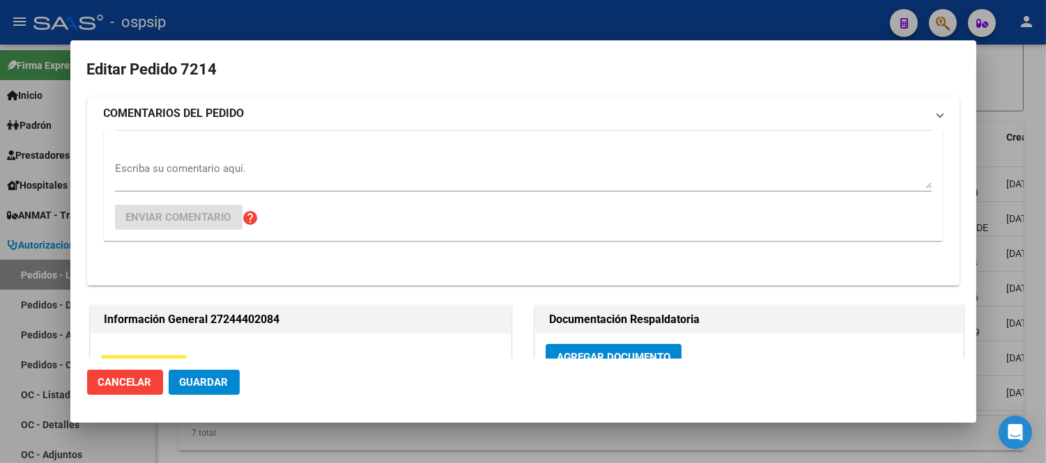
type input "[GEOGRAPHIC_DATA], PRESIDENTE DERQ, DINAMARCA 422"
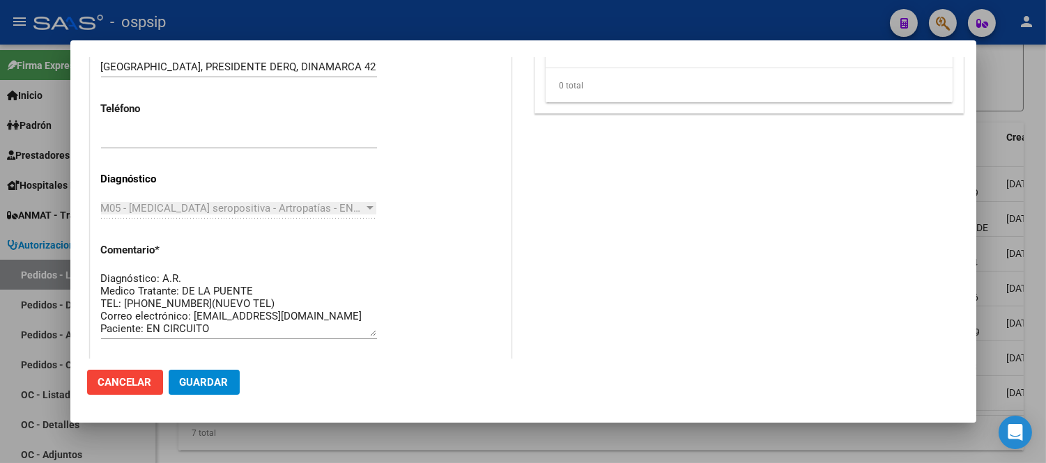
scroll to position [851, 0]
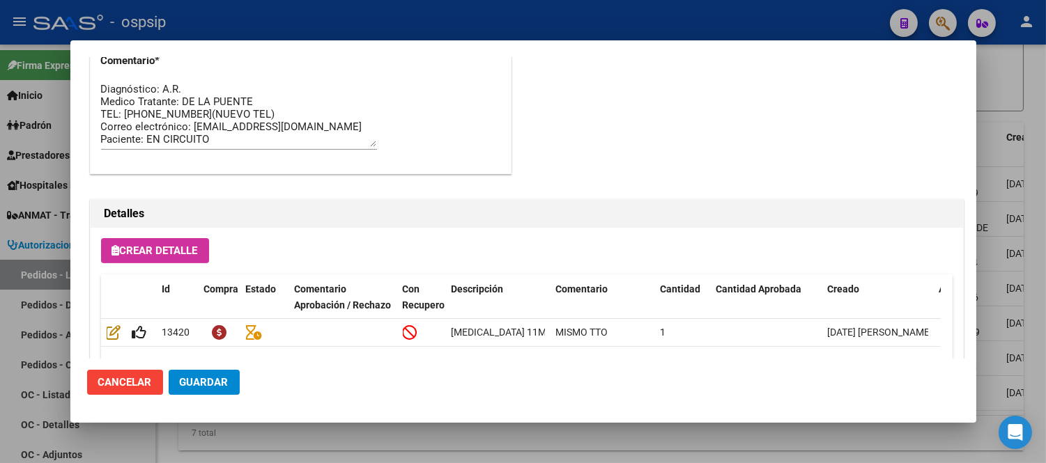
click at [142, 391] on button "Cancelar" at bounding box center [125, 382] width 76 height 25
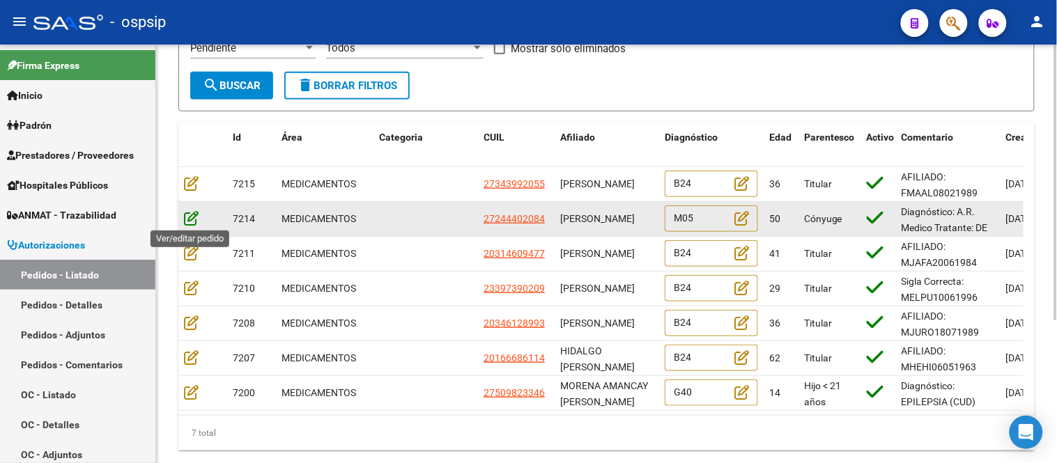
click at [193, 218] on icon at bounding box center [191, 217] width 15 height 15
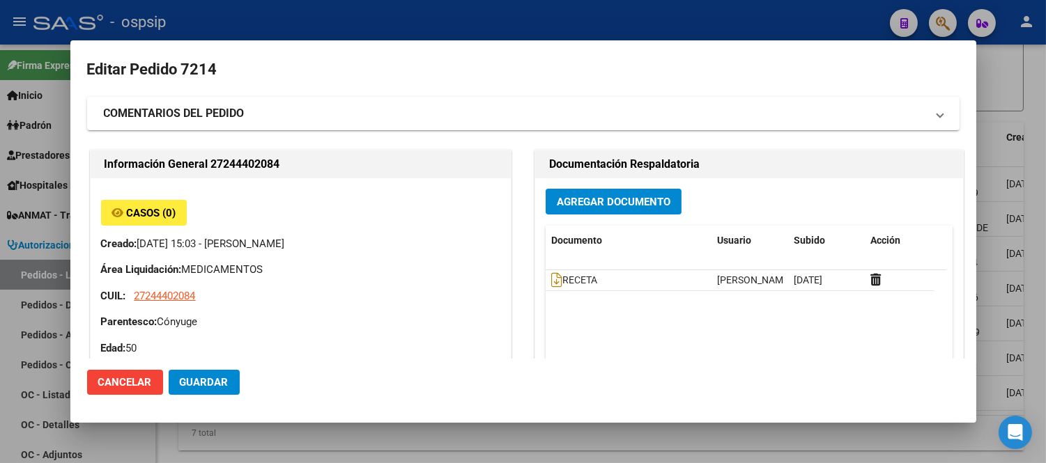
type input "[GEOGRAPHIC_DATA], PRESIDENTE DERQ, DINAMARCA 422"
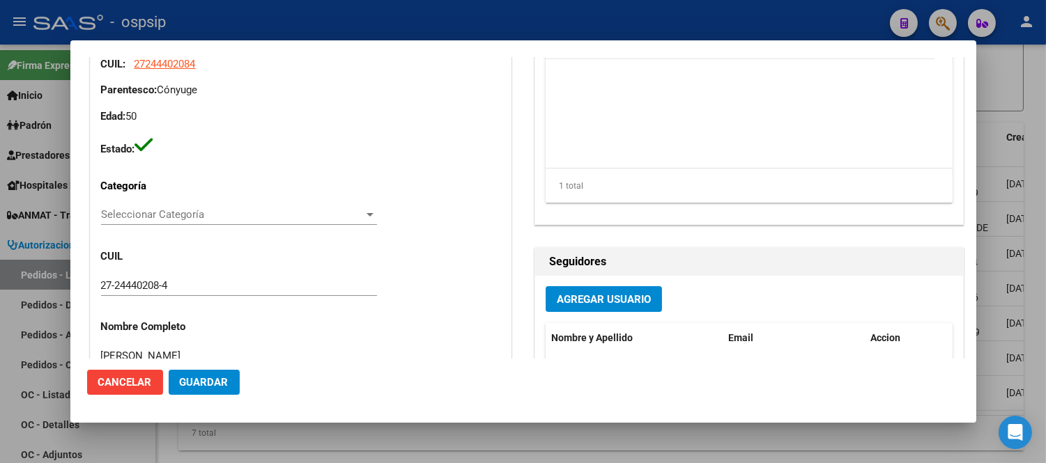
scroll to position [464, 0]
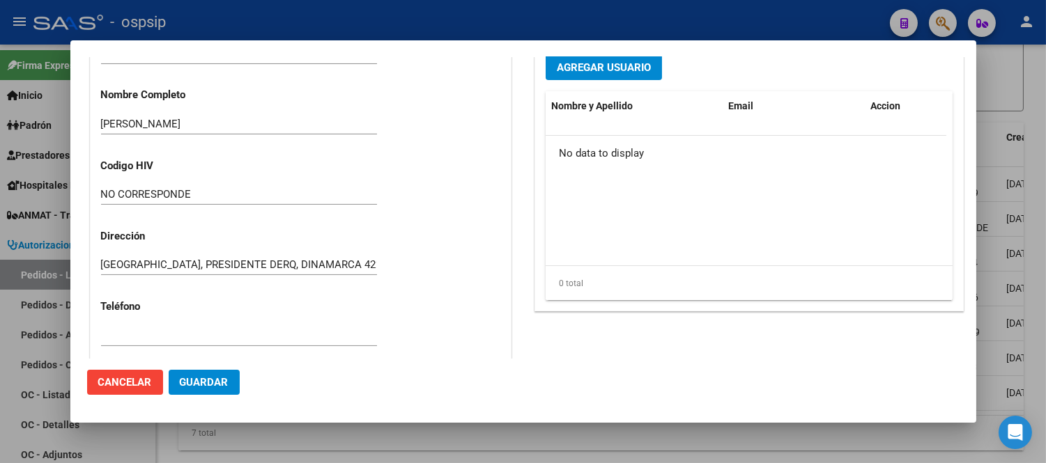
click at [170, 118] on input "[PERSON_NAME]" at bounding box center [239, 124] width 276 height 13
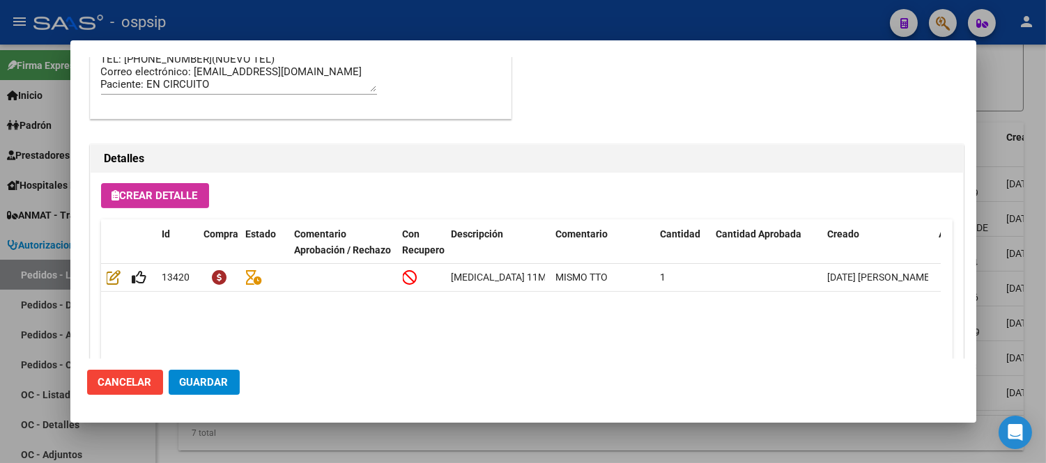
scroll to position [1019, 0]
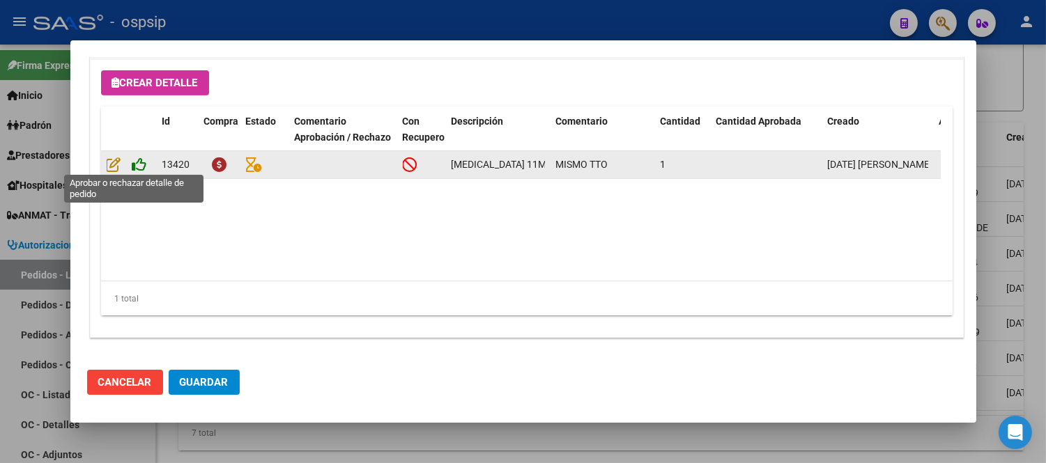
click at [137, 161] on icon at bounding box center [139, 164] width 15 height 15
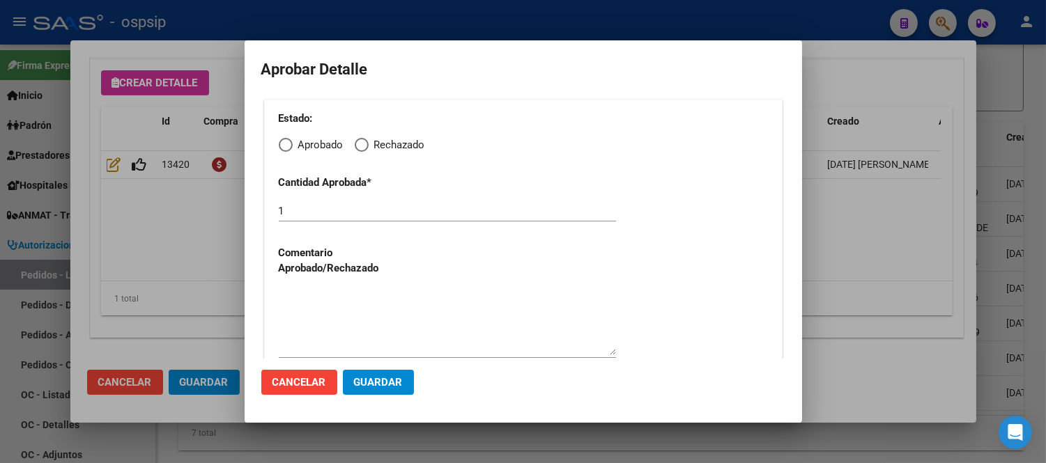
click at [279, 144] on span "Elija una opción" at bounding box center [286, 145] width 14 height 14
click at [279, 144] on input "Aprobado" at bounding box center [286, 145] width 14 height 14
radio input "true"
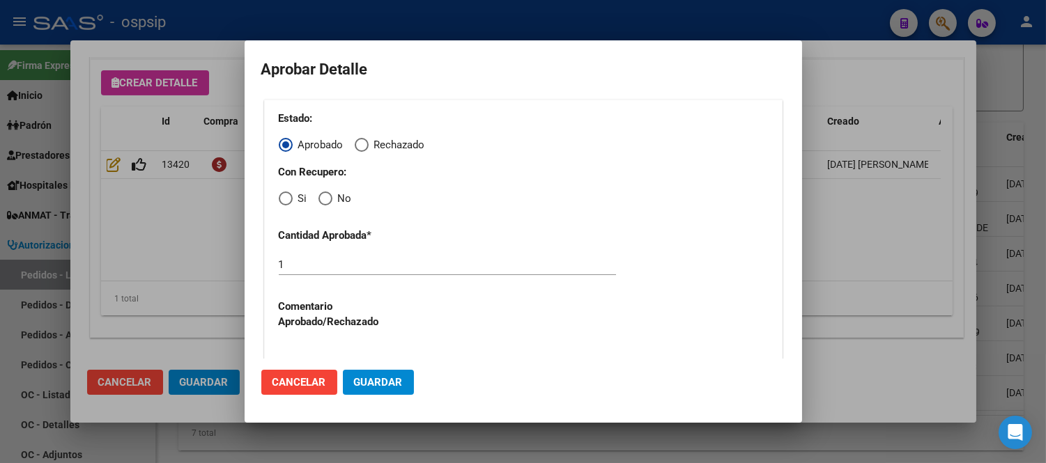
click at [281, 200] on span "Elija una opción" at bounding box center [286, 199] width 14 height 14
click at [281, 200] on input "Si" at bounding box center [286, 199] width 14 height 14
radio input "true"
click at [369, 373] on button "Guardar" at bounding box center [378, 382] width 71 height 25
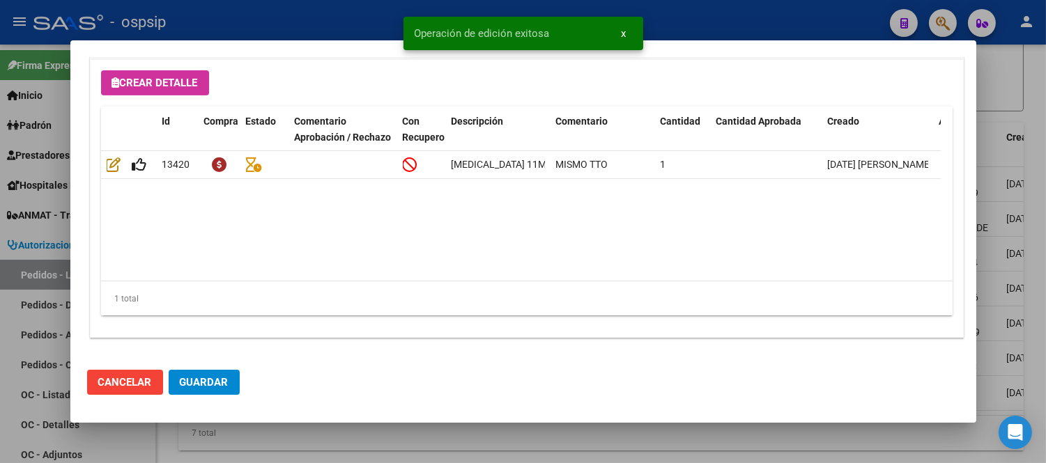
type input "[GEOGRAPHIC_DATA], PRESIDENTE DERQ, DINAMARCA 422"
type input "1130667070/1130521102"
click at [185, 386] on span "Guardar" at bounding box center [204, 382] width 49 height 13
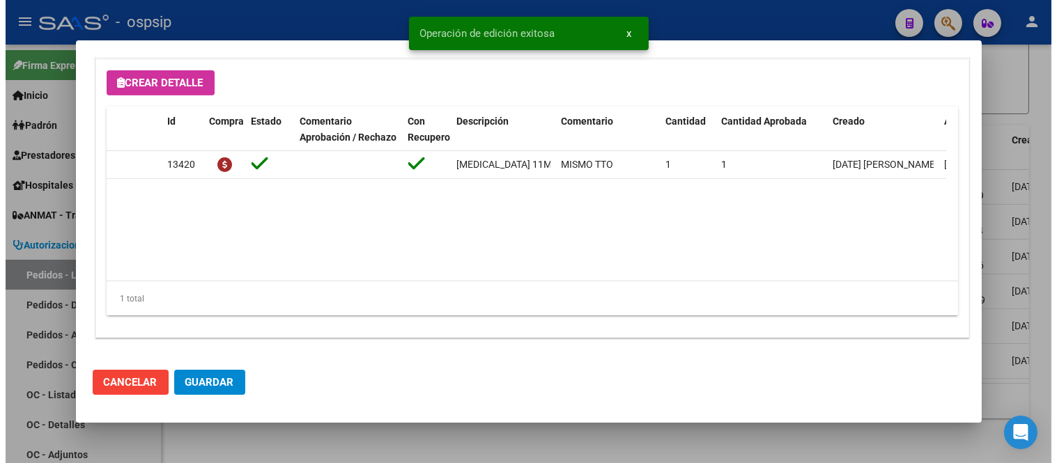
scroll to position [0, 0]
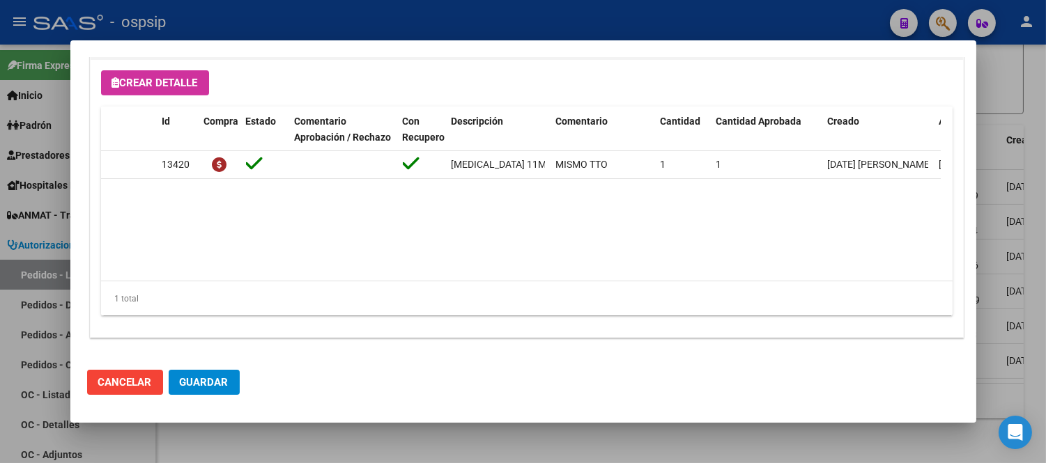
click at [185, 379] on span "Guardar" at bounding box center [204, 382] width 49 height 13
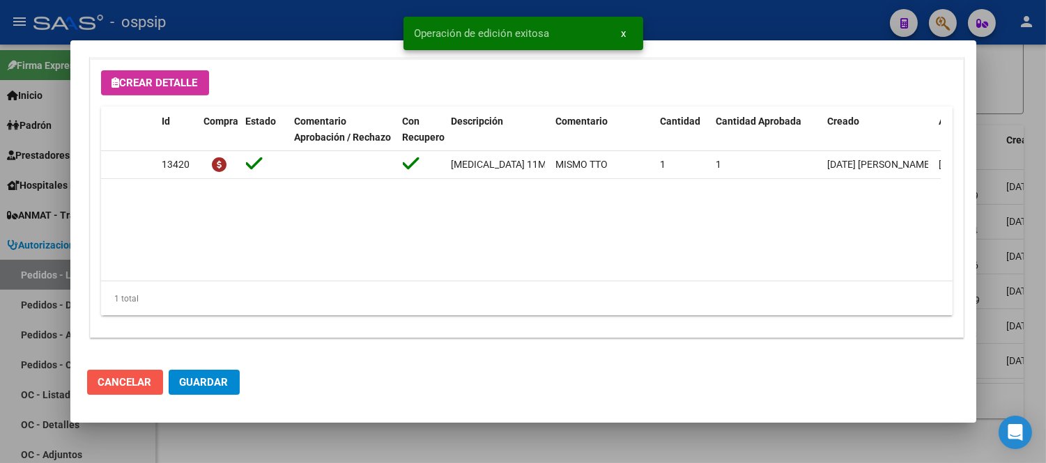
click at [145, 384] on span "Cancelar" at bounding box center [125, 382] width 54 height 13
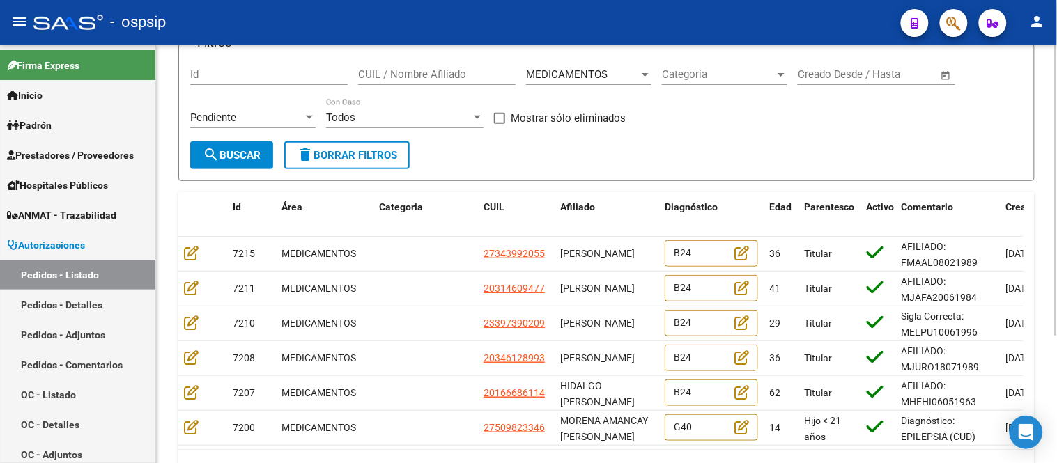
scroll to position [184, 0]
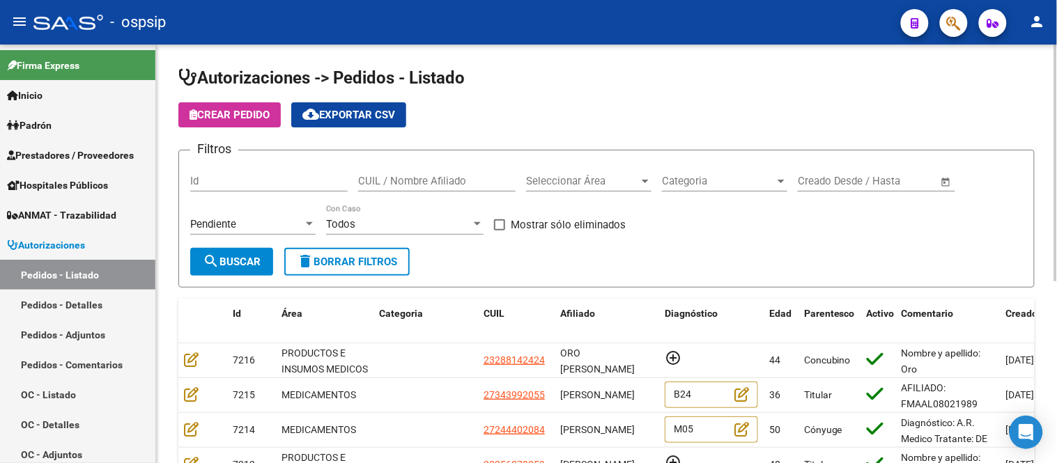
click at [458, 166] on div "CUIL / Nombre Afiliado" at bounding box center [436, 177] width 157 height 30
paste input "[PERSON_NAME]"
type input "[PERSON_NAME]"
click at [246, 231] on div "Pendiente" at bounding box center [246, 224] width 113 height 13
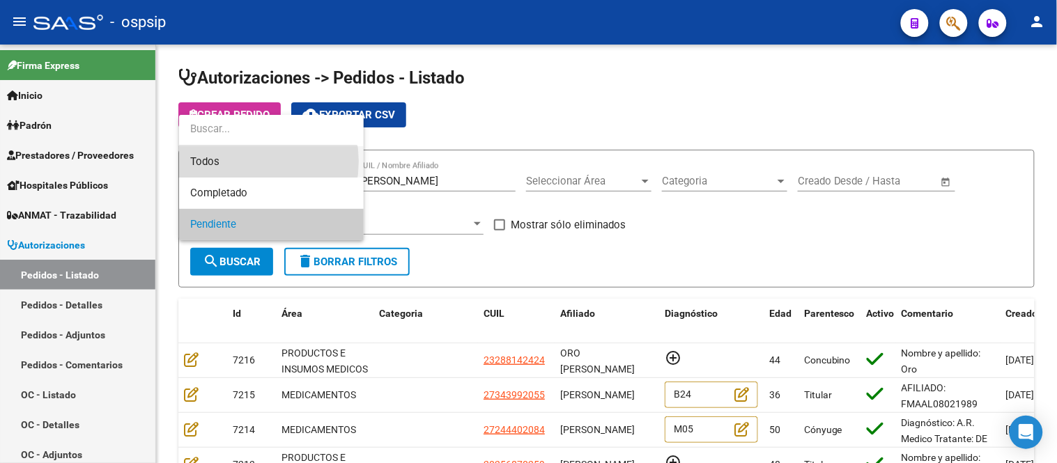
click at [231, 162] on span "Todos" at bounding box center [271, 161] width 162 height 31
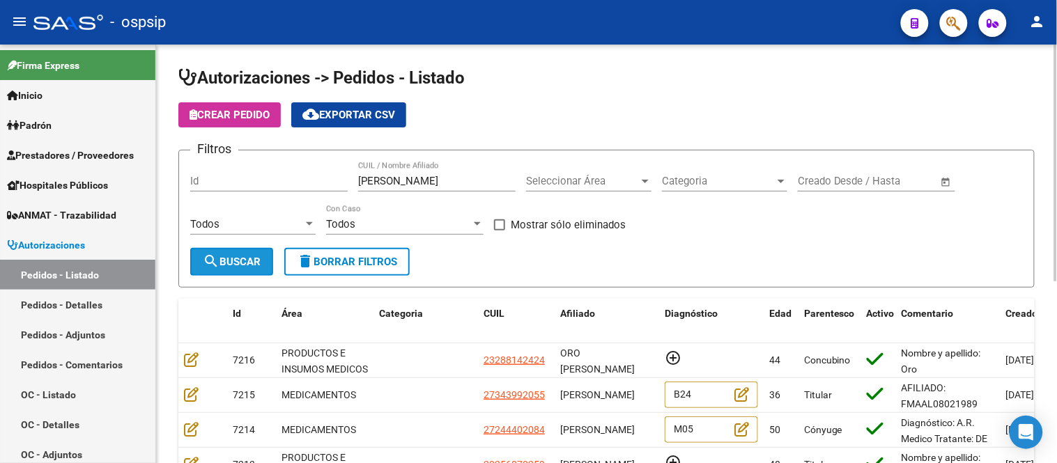
click at [235, 256] on span "search Buscar" at bounding box center [232, 262] width 58 height 13
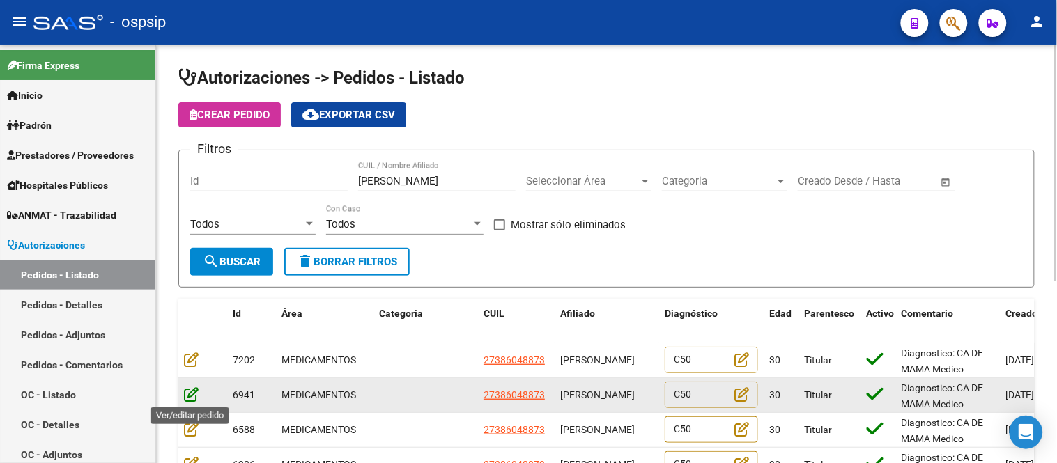
click at [192, 396] on icon at bounding box center [191, 394] width 15 height 15
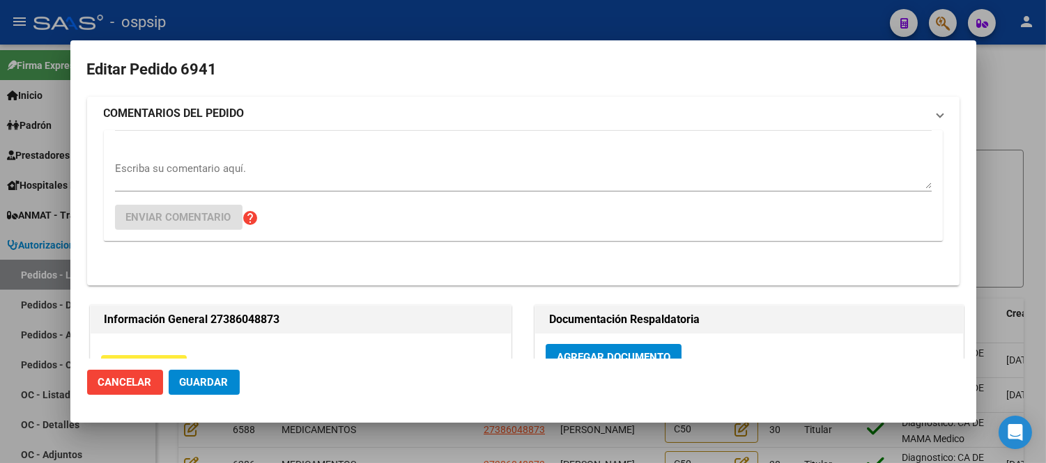
type input "Buenos Aires, [PERSON_NAME], [PERSON_NAME] 2818, Piso: 0, Departamento: 0"
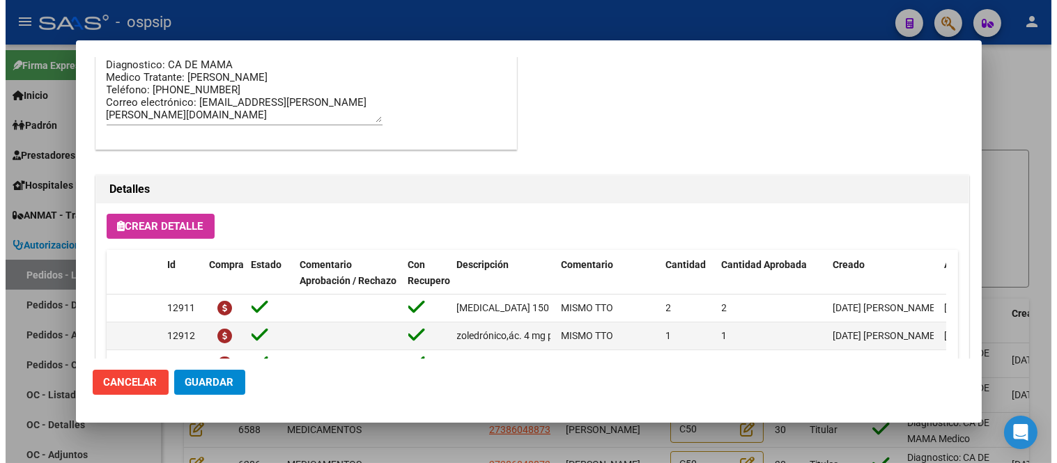
scroll to position [929, 0]
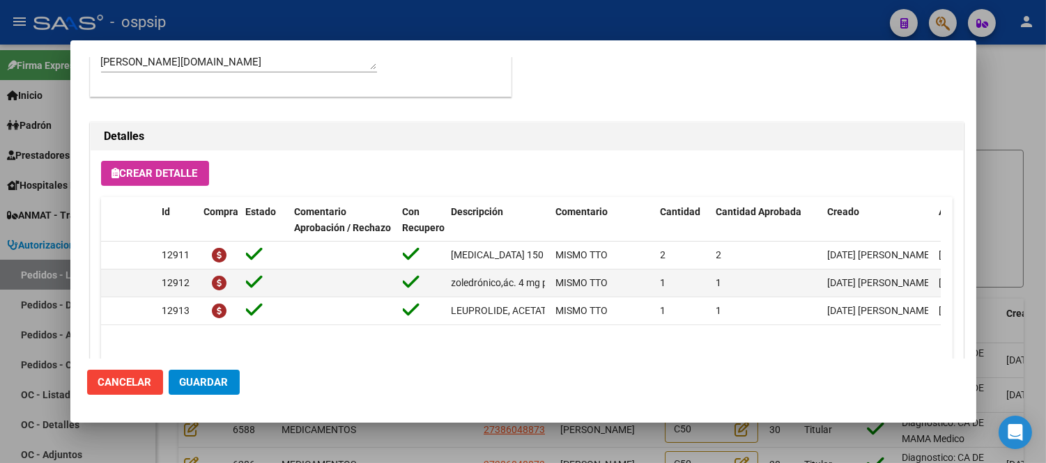
click at [129, 371] on button "Cancelar" at bounding box center [125, 382] width 76 height 25
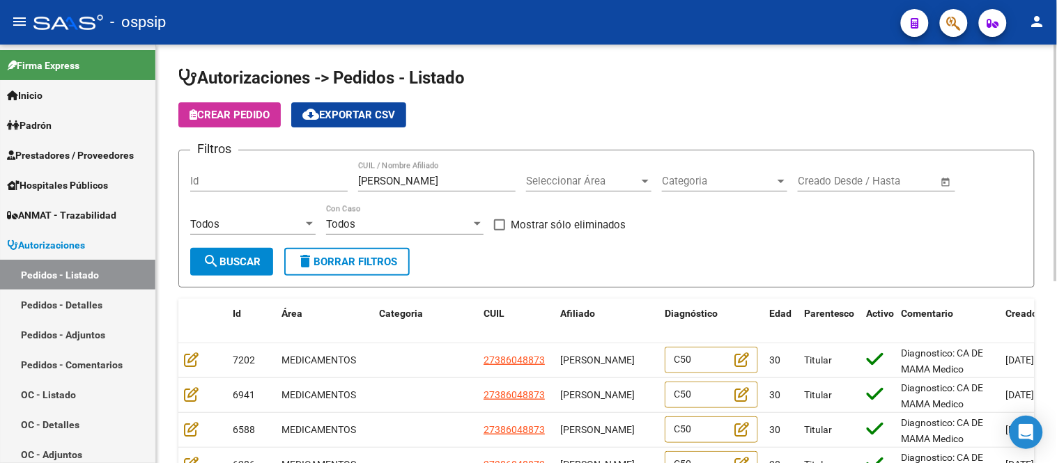
click at [453, 182] on input "[PERSON_NAME]" at bounding box center [436, 181] width 157 height 13
paste input "BEL ITATI FERNANDEZ"
type input "[PERSON_NAME]"
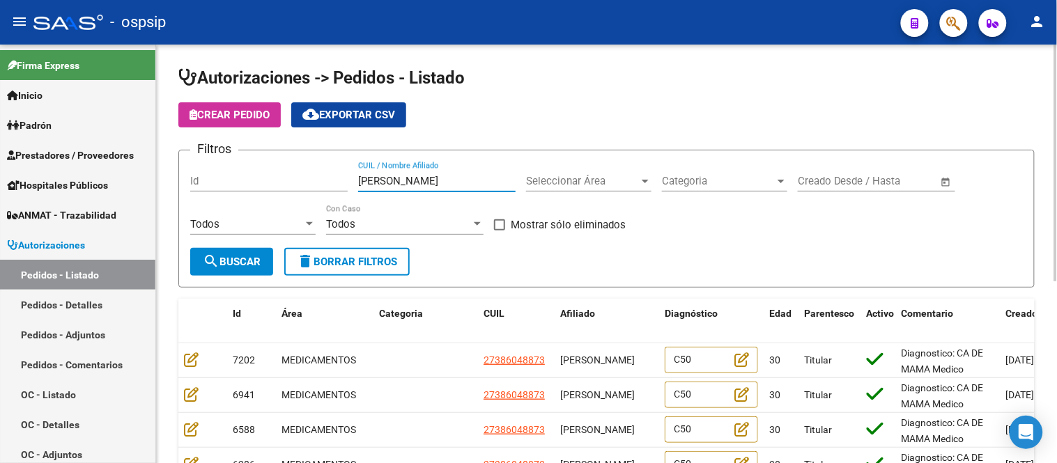
click at [228, 251] on button "search Buscar" at bounding box center [231, 262] width 83 height 28
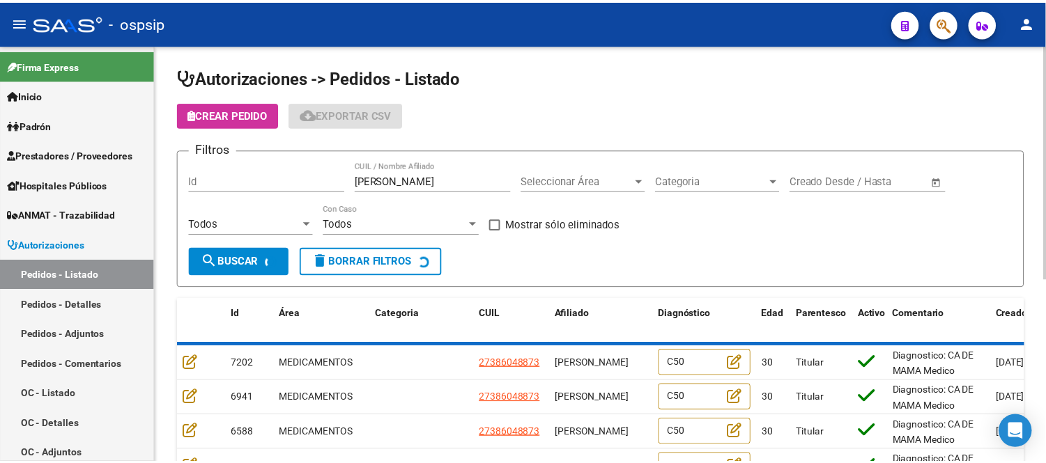
scroll to position [77, 0]
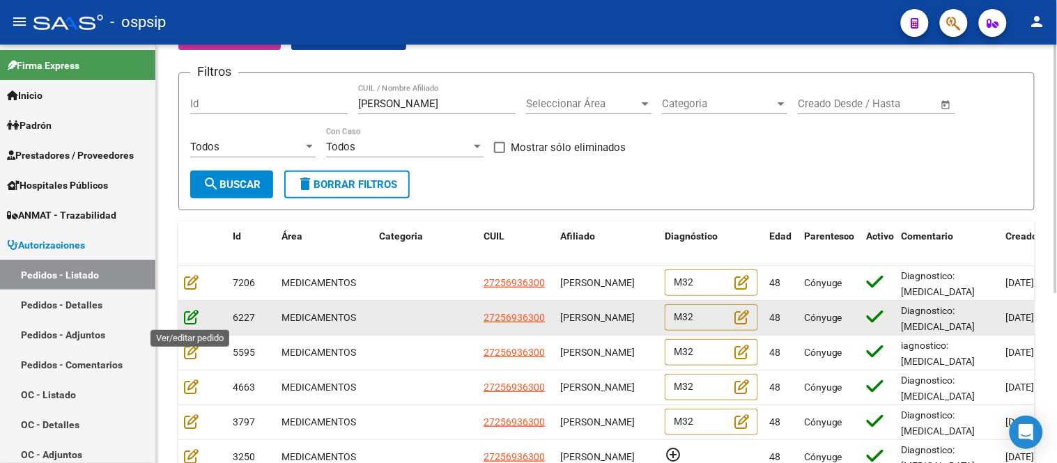
click at [189, 319] on icon at bounding box center [191, 316] width 15 height 15
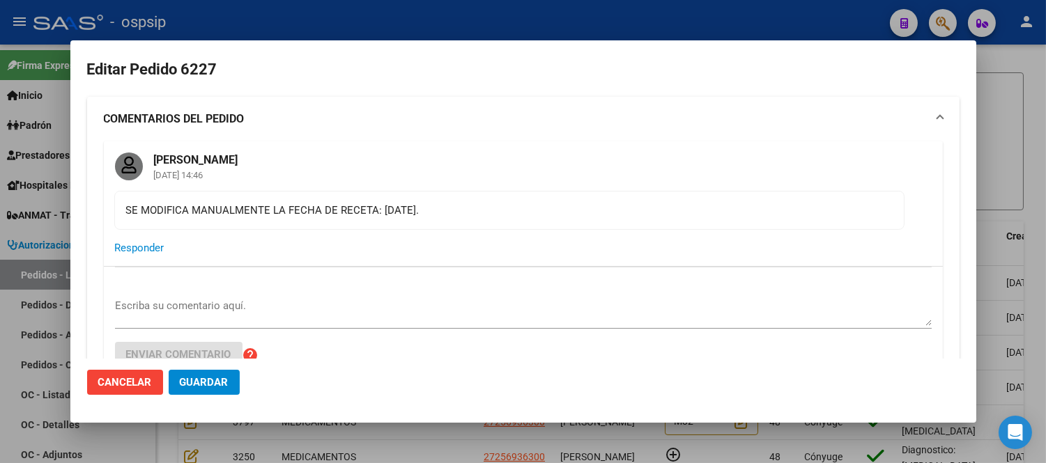
type input "[GEOGRAPHIC_DATA], LA UNION, EL VOLCAN 1870, Piso: -, Departamento: -"
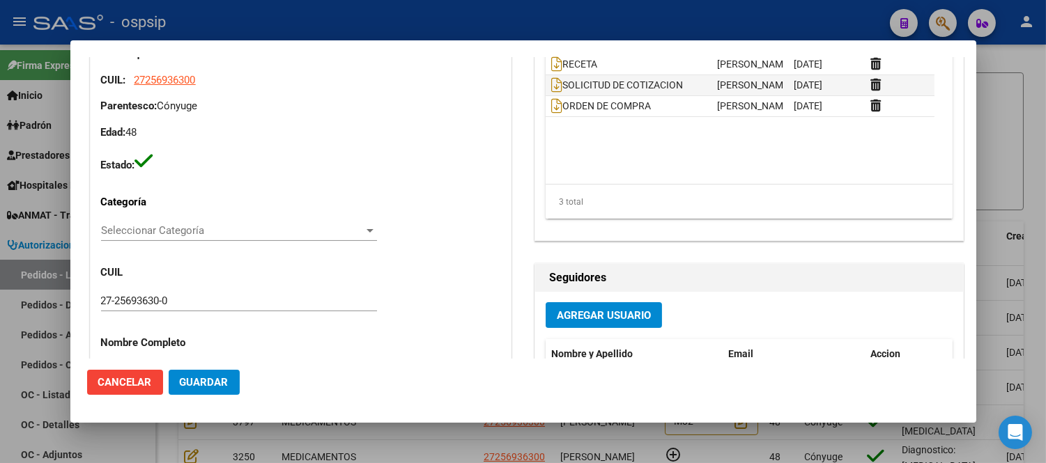
scroll to position [305, 0]
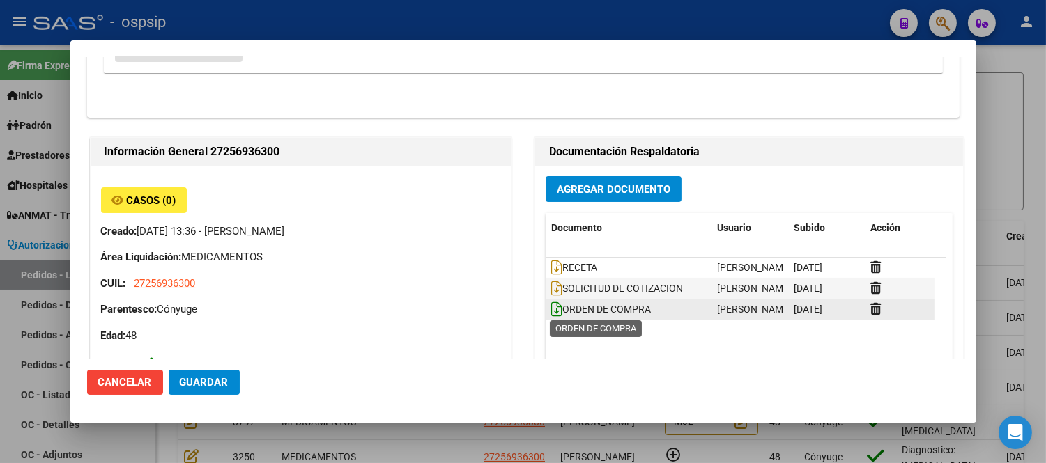
click at [552, 309] on icon at bounding box center [556, 309] width 11 height 15
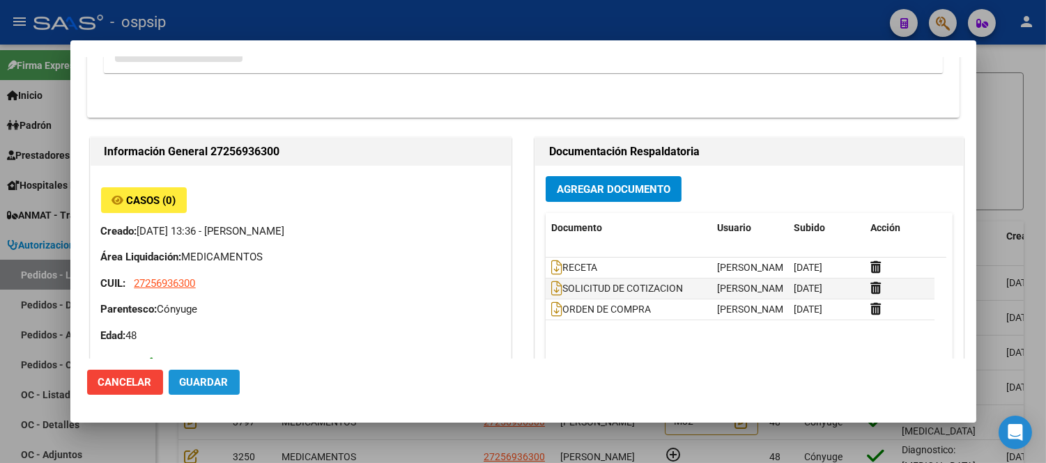
click at [203, 381] on span "Guardar" at bounding box center [204, 382] width 49 height 13
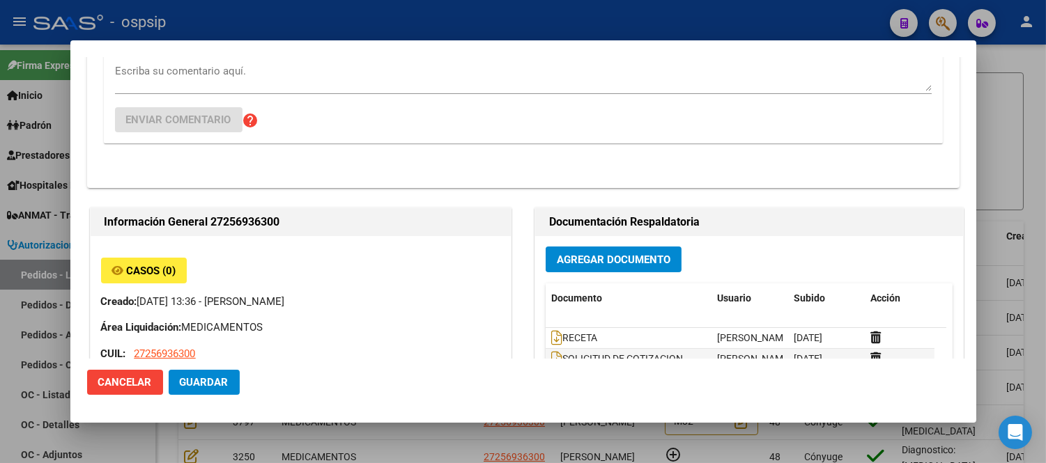
scroll to position [0, 0]
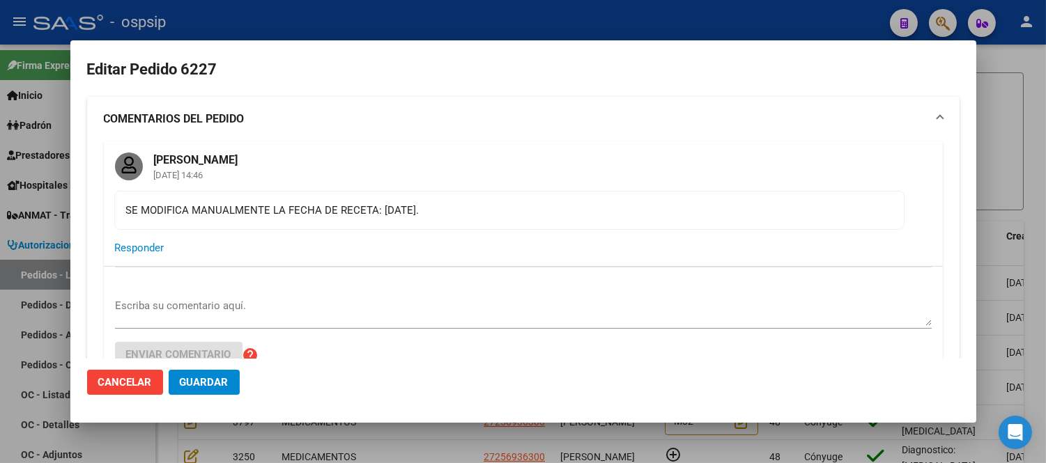
click at [116, 371] on button "Cancelar" at bounding box center [125, 382] width 76 height 25
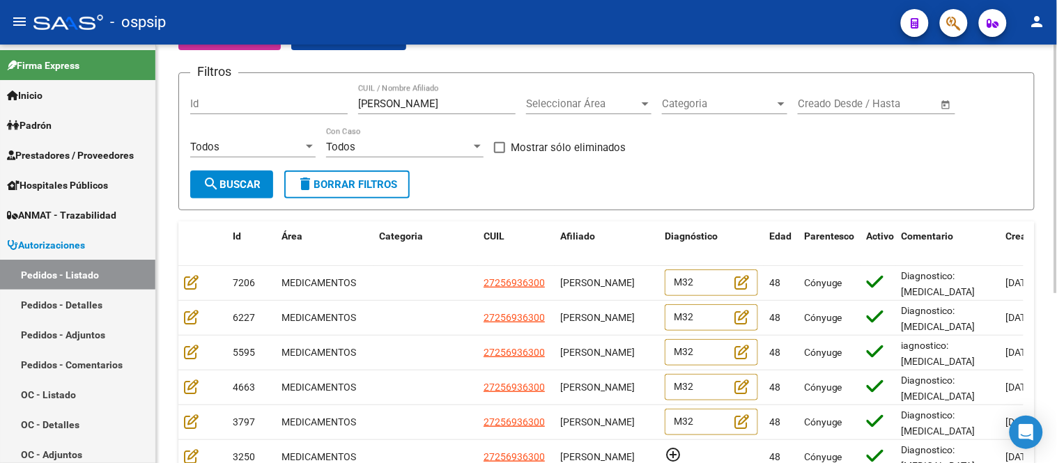
click at [412, 107] on input "[PERSON_NAME]" at bounding box center [436, 104] width 157 height 13
paste input "[PERSON_NAME]"
type input "[PERSON_NAME]"
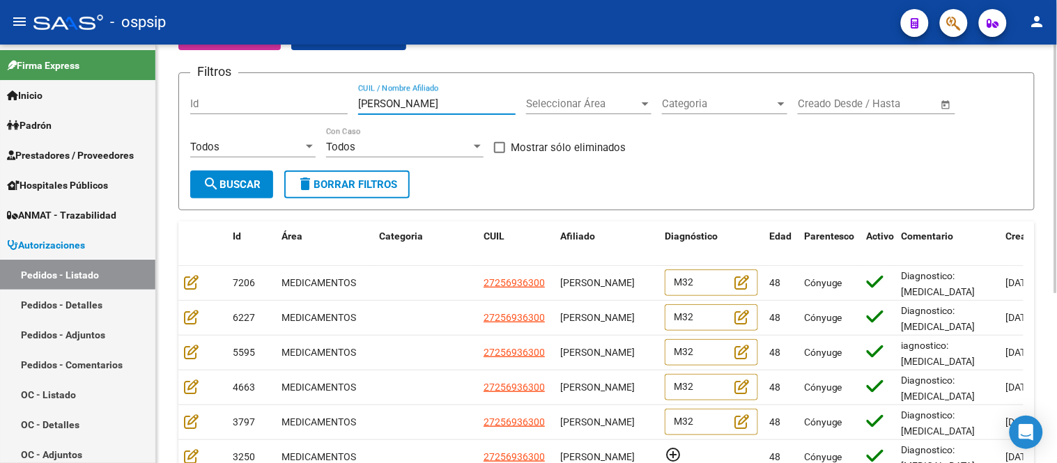
click at [230, 192] on button "search Buscar" at bounding box center [231, 185] width 83 height 28
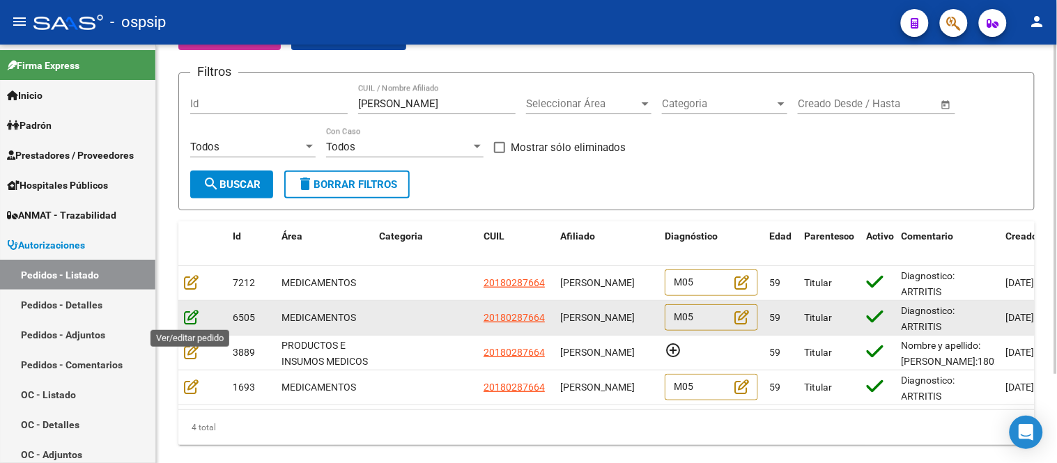
click at [189, 313] on icon at bounding box center [191, 316] width 15 height 15
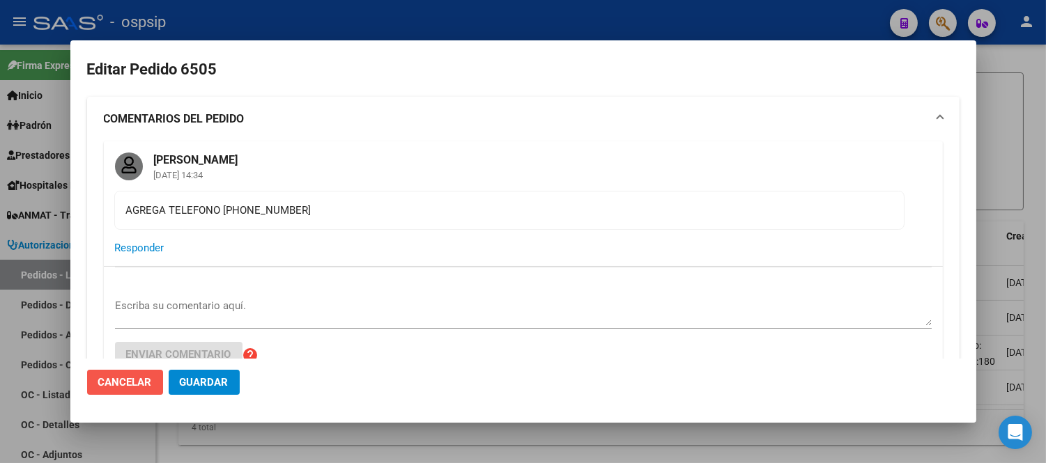
click at [138, 379] on span "Cancelar" at bounding box center [125, 382] width 54 height 13
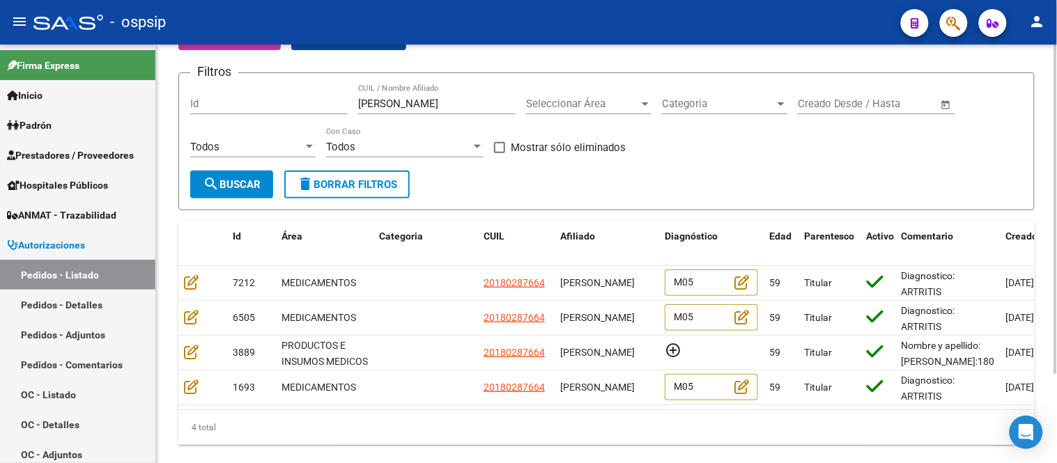
click at [418, 93] on div "NORBERTO EDUARDO AVALOS CUIL / Nombre Afiliado" at bounding box center [436, 99] width 157 height 30
click at [417, 102] on input "[PERSON_NAME]" at bounding box center [436, 104] width 157 height 13
click at [416, 102] on input "[PERSON_NAME]" at bounding box center [436, 104] width 157 height 13
click at [219, 186] on span "search Buscar" at bounding box center [232, 184] width 58 height 13
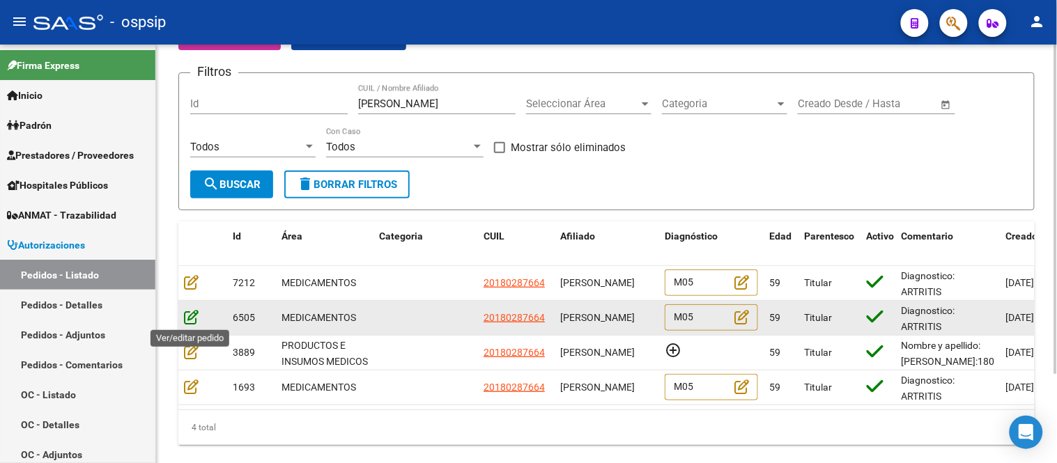
click at [192, 316] on icon at bounding box center [191, 316] width 15 height 15
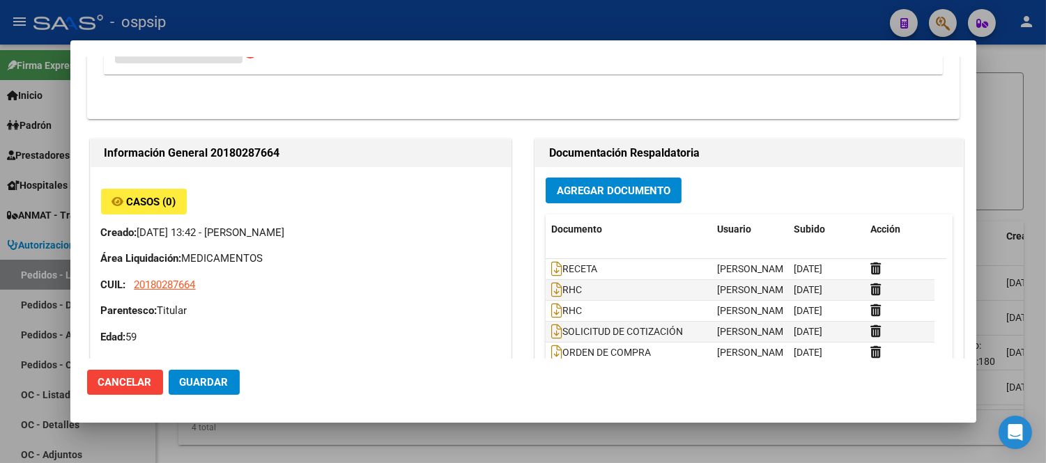
scroll to position [464, 0]
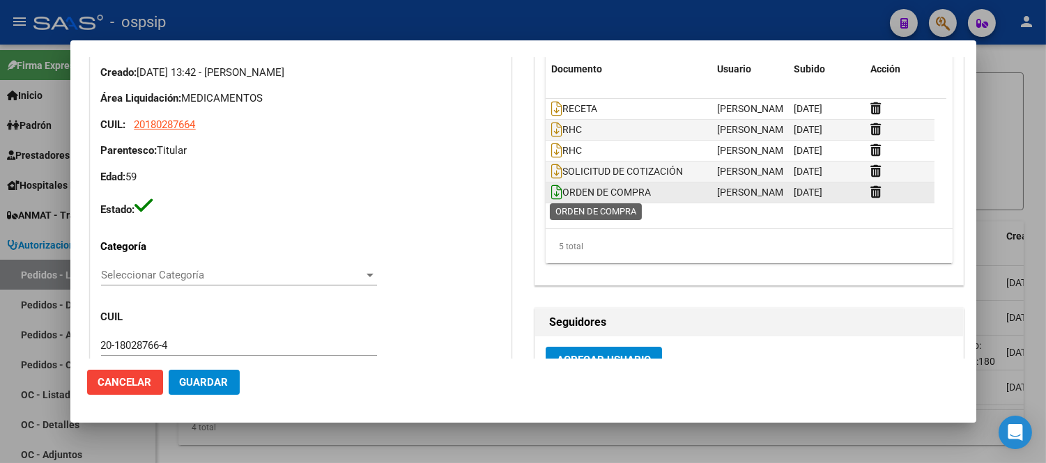
click at [551, 196] on icon at bounding box center [556, 192] width 11 height 15
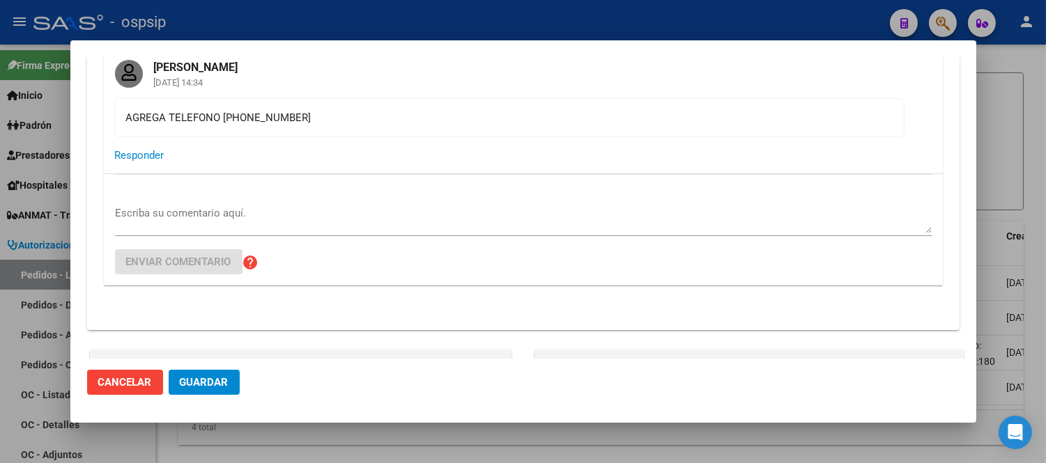
scroll to position [0, 0]
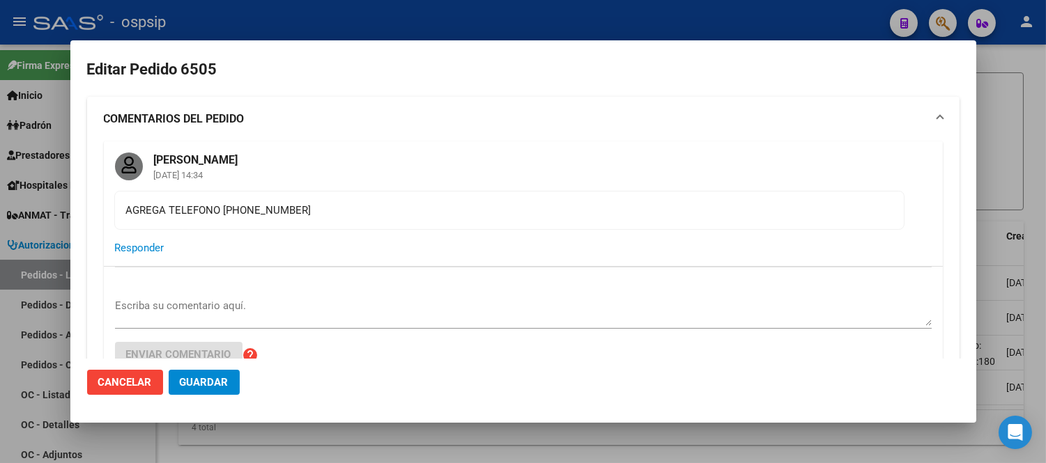
click at [133, 378] on span "Cancelar" at bounding box center [125, 382] width 54 height 13
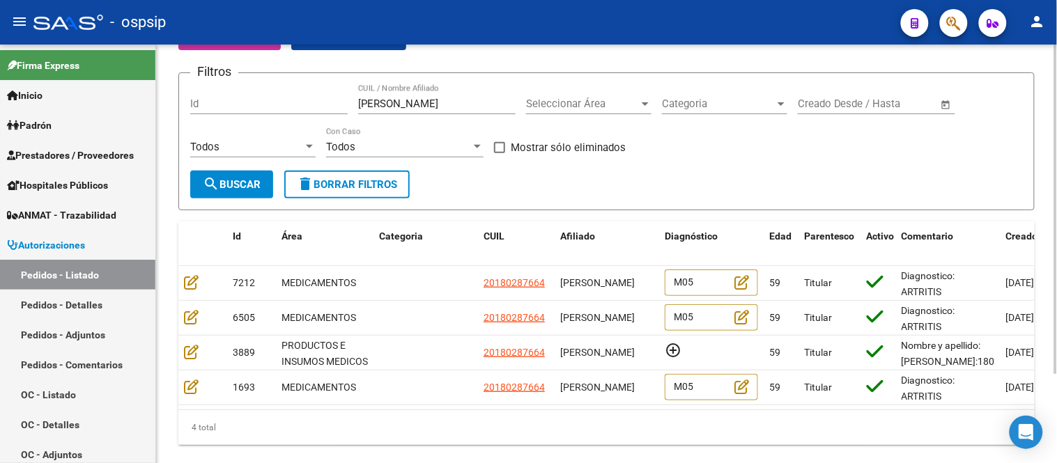
click at [449, 108] on input "[PERSON_NAME]" at bounding box center [436, 104] width 157 height 13
paste input "[PERSON_NAME]"
type input "[PERSON_NAME]"
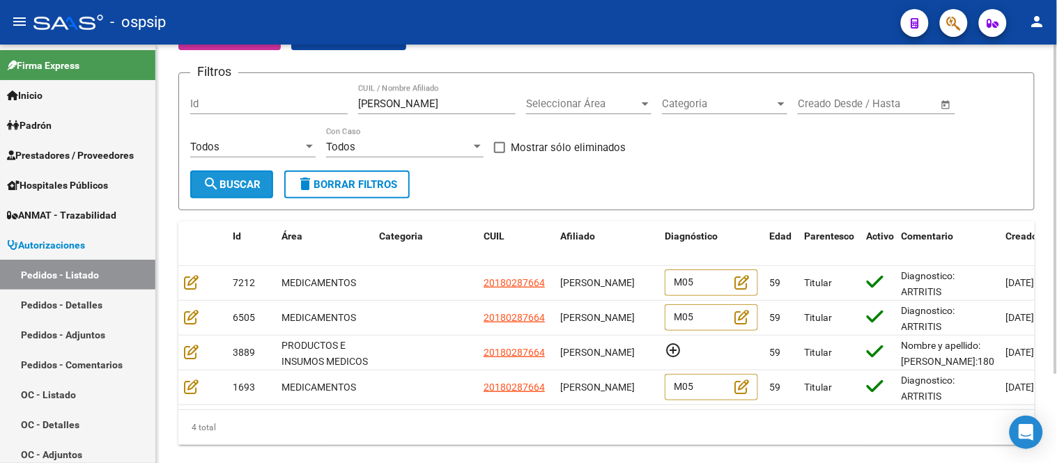
click at [228, 182] on span "search Buscar" at bounding box center [232, 184] width 58 height 13
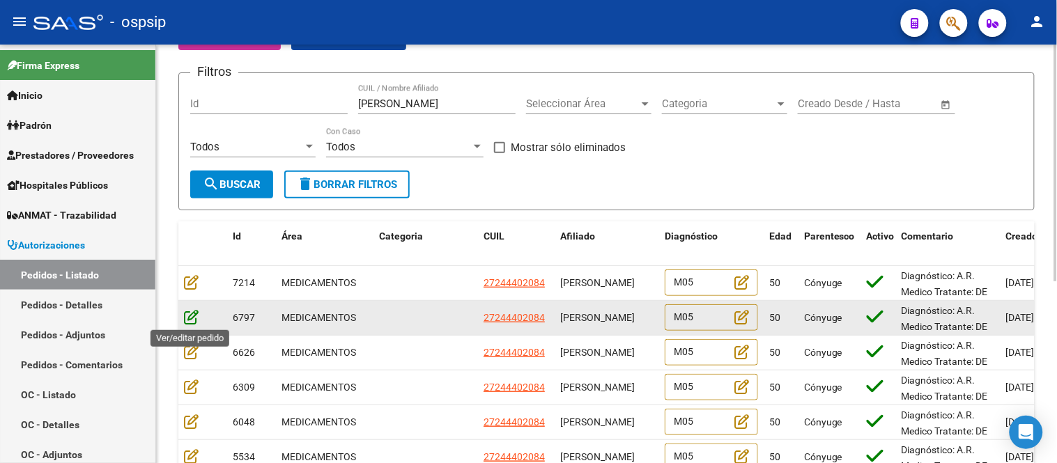
click at [196, 319] on icon at bounding box center [191, 316] width 15 height 15
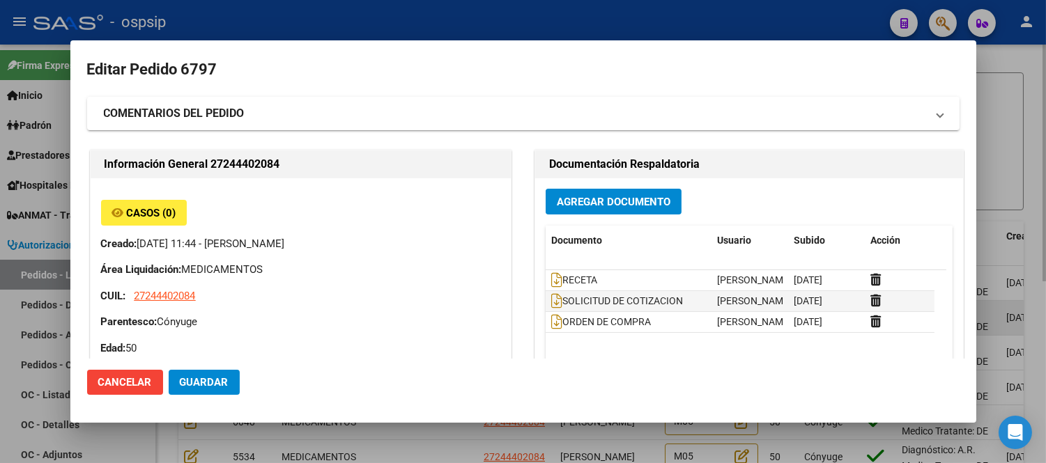
type input "[GEOGRAPHIC_DATA], PRESIDENTE DERQ, DINAMARCA 422"
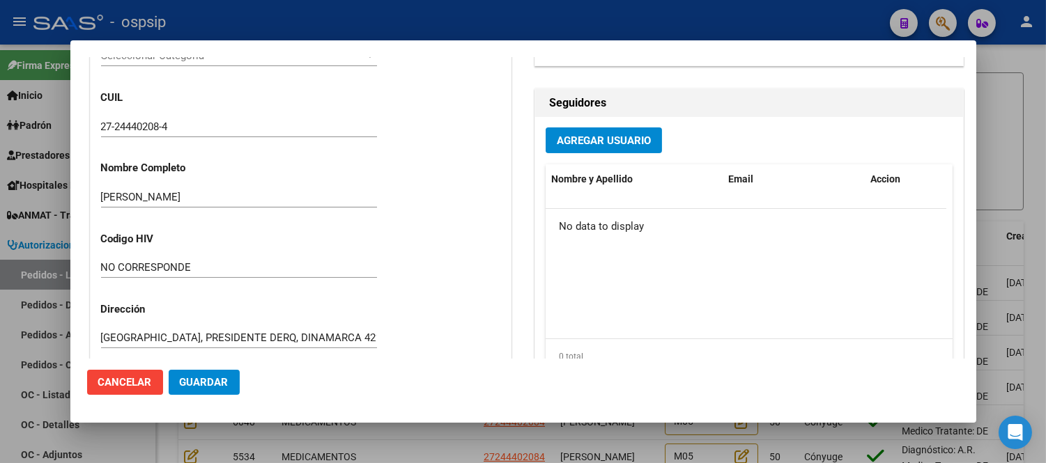
scroll to position [168, 0]
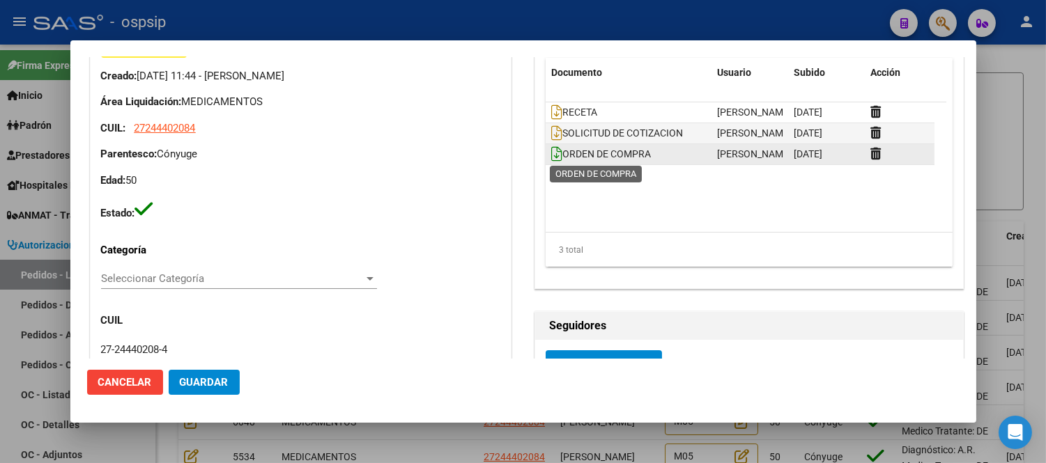
click at [551, 157] on icon at bounding box center [556, 153] width 11 height 15
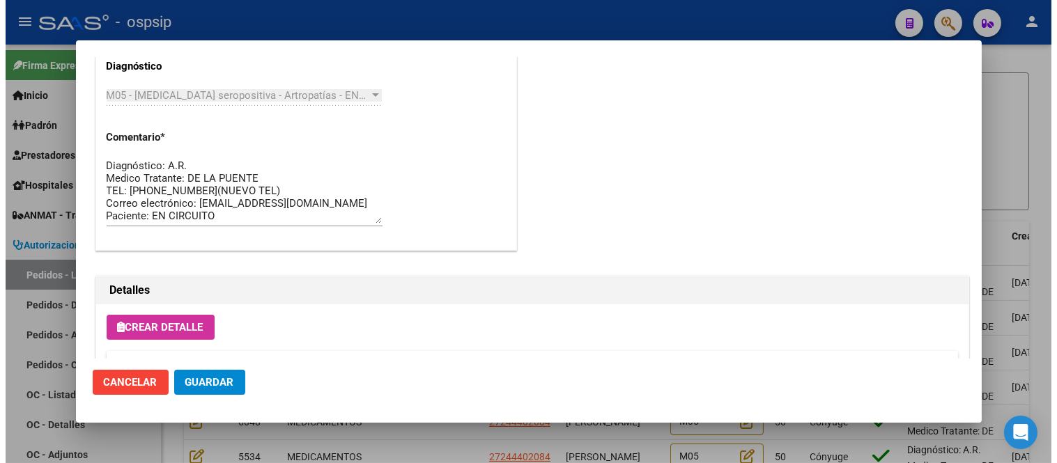
scroll to position [787, 0]
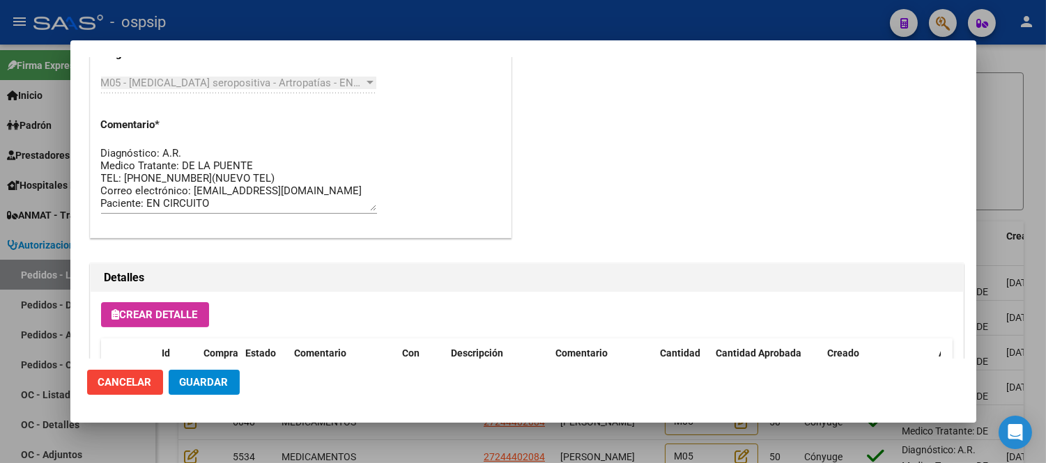
click at [139, 376] on span "Cancelar" at bounding box center [125, 382] width 54 height 13
